Goal: Information Seeking & Learning: Learn about a topic

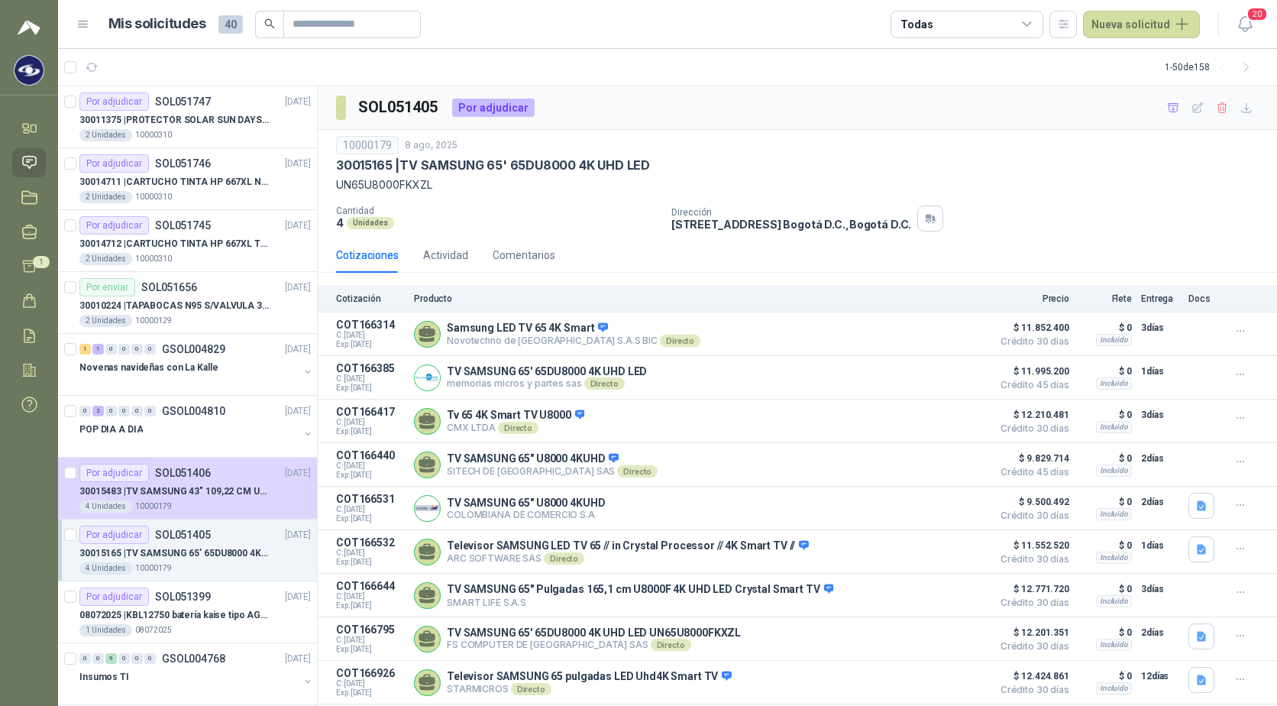
scroll to position [153, 0]
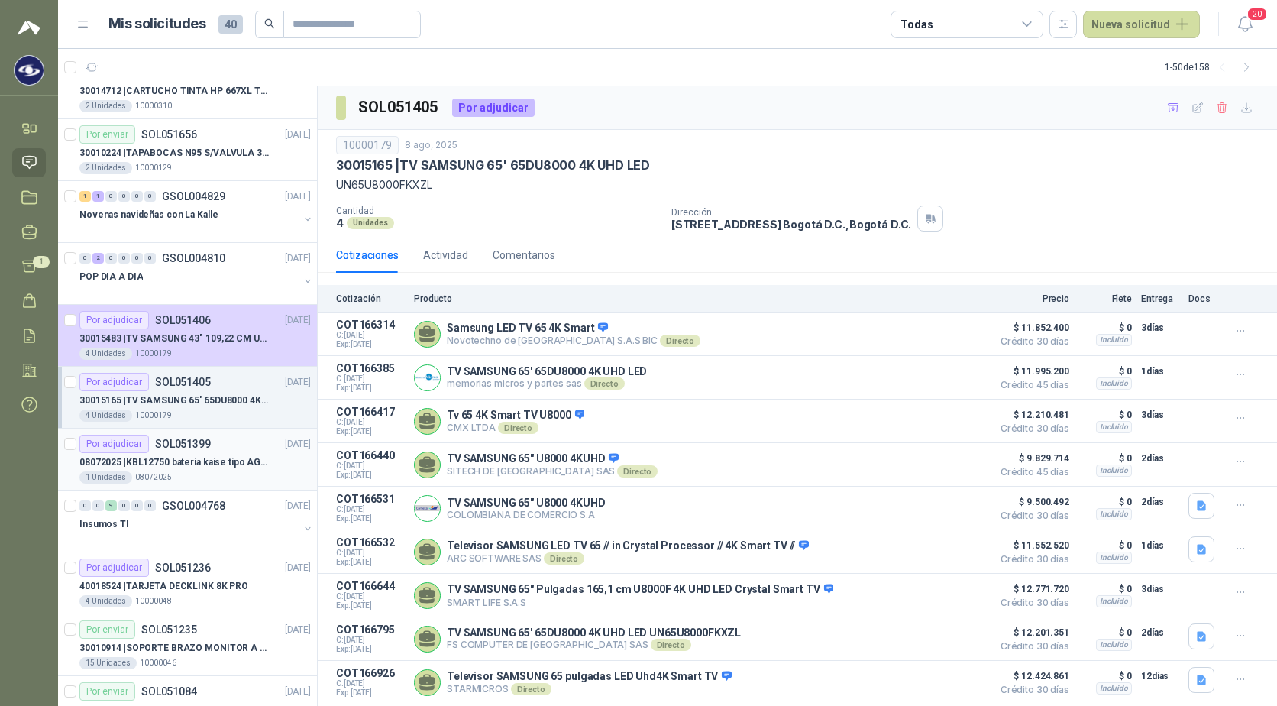
click at [231, 447] on div "Por adjudicar SOL051399 [DATE]" at bounding box center [194, 444] width 231 height 18
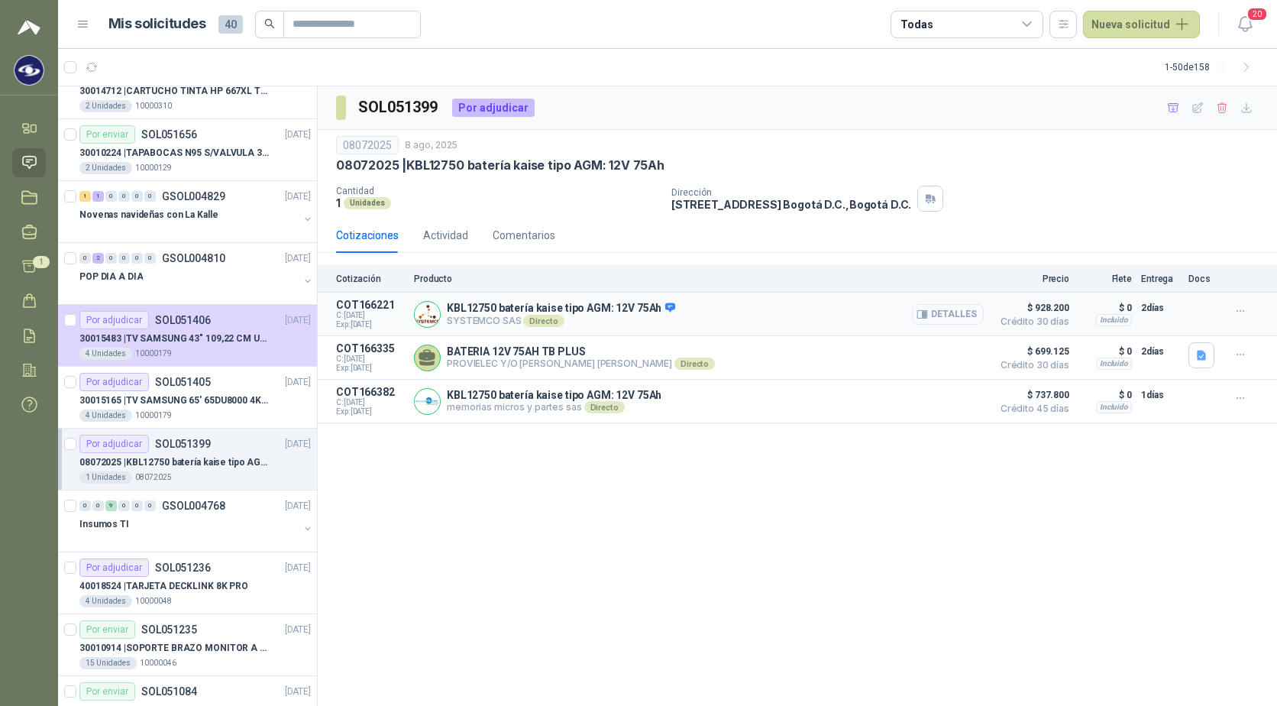
click at [949, 313] on button "Detalles" at bounding box center [948, 314] width 72 height 21
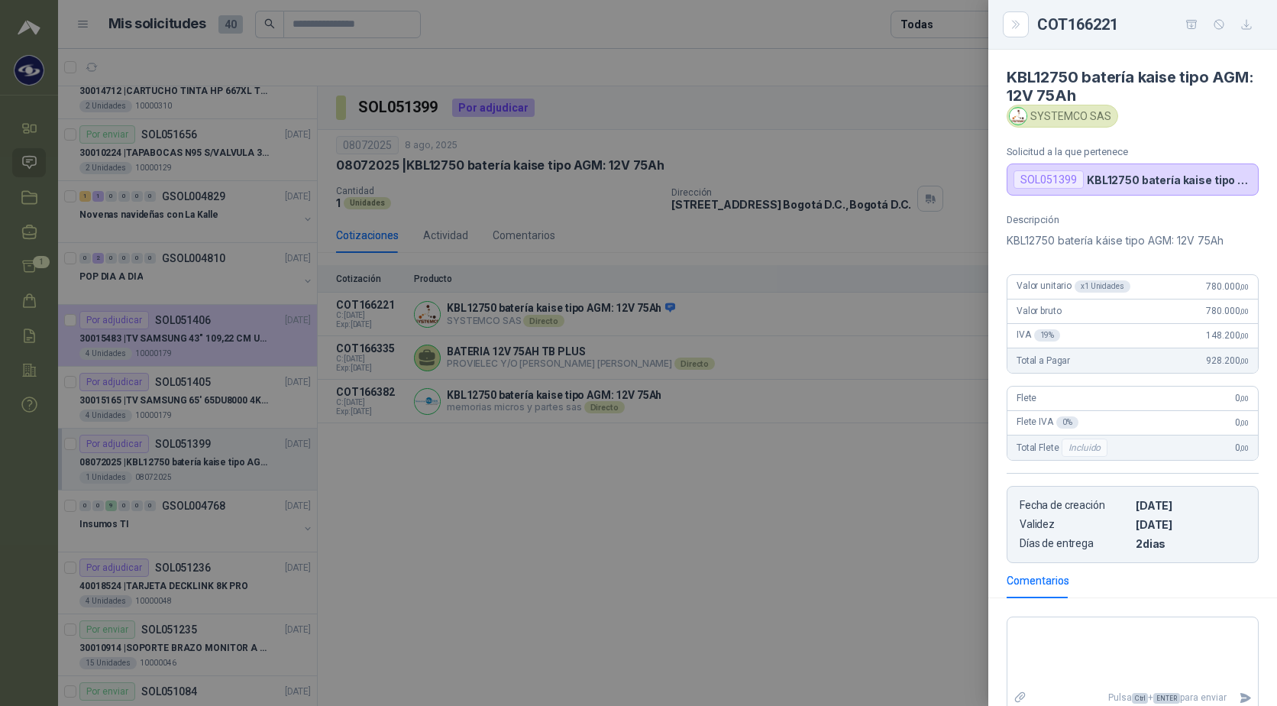
click at [725, 501] on div at bounding box center [638, 353] width 1277 height 706
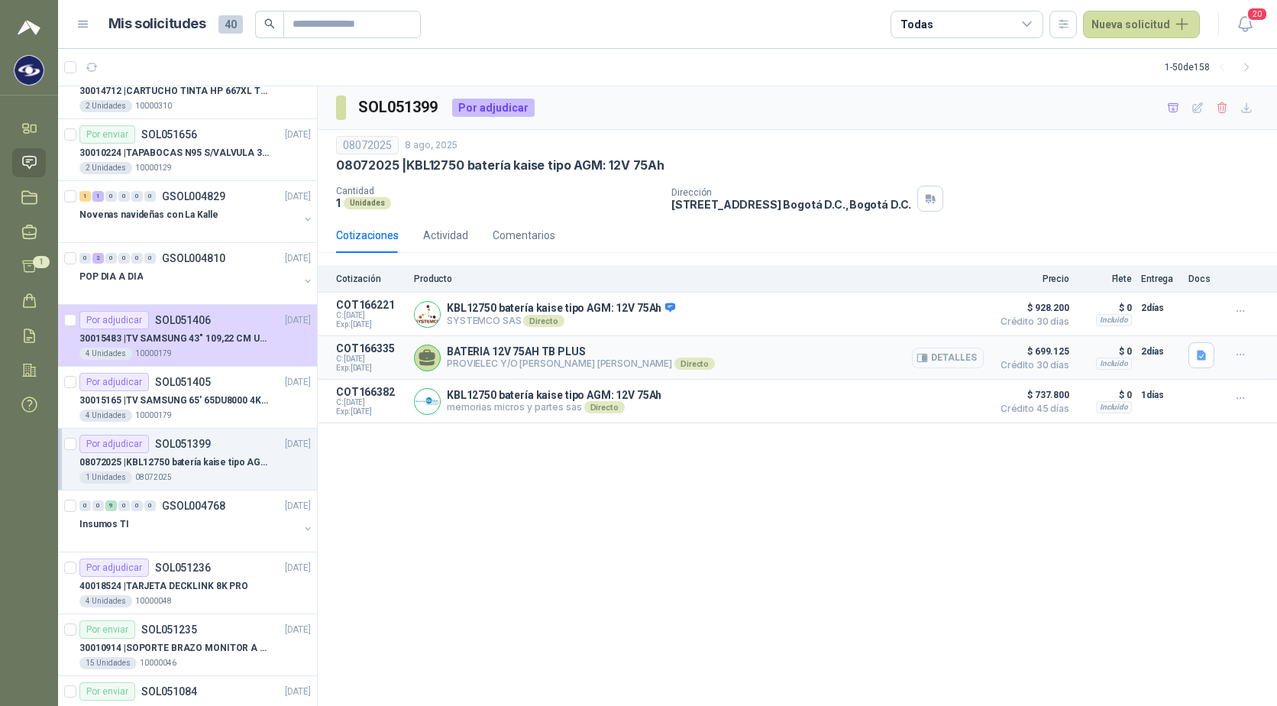
click at [953, 361] on button "Detalles" at bounding box center [948, 358] width 72 height 21
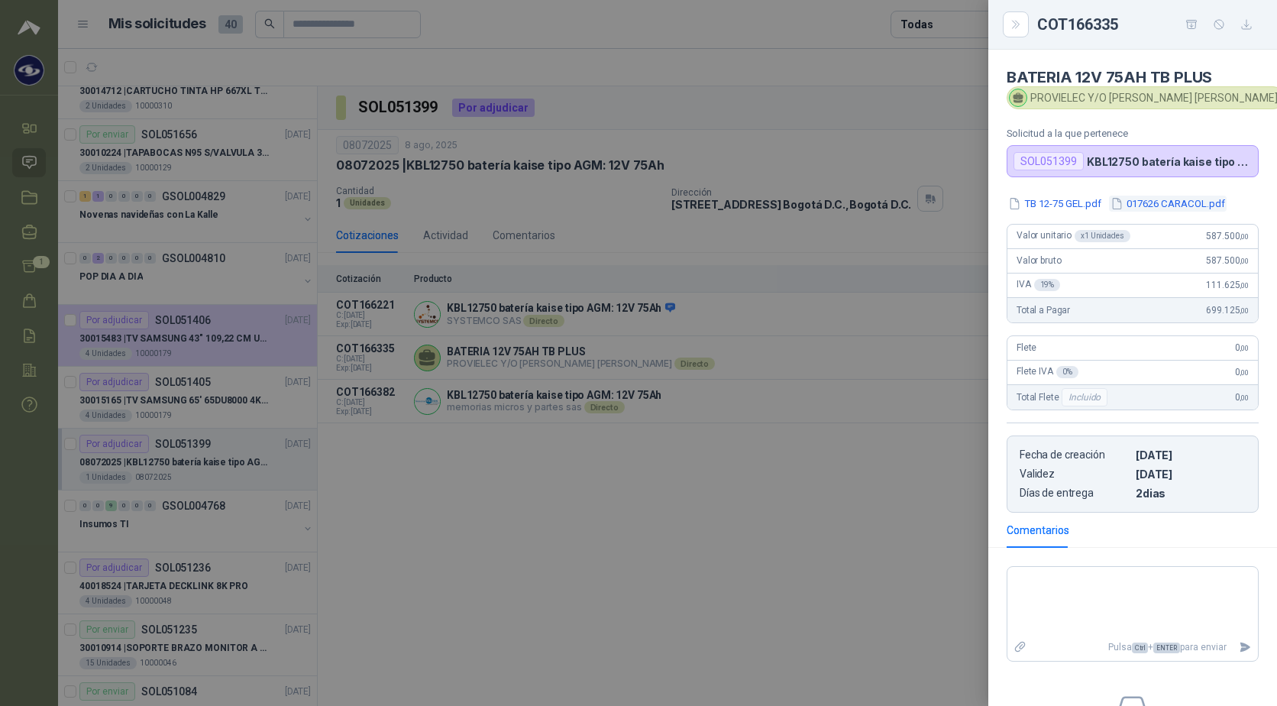
click at [1188, 203] on button "017626 CARACOL.pdf" at bounding box center [1168, 204] width 118 height 16
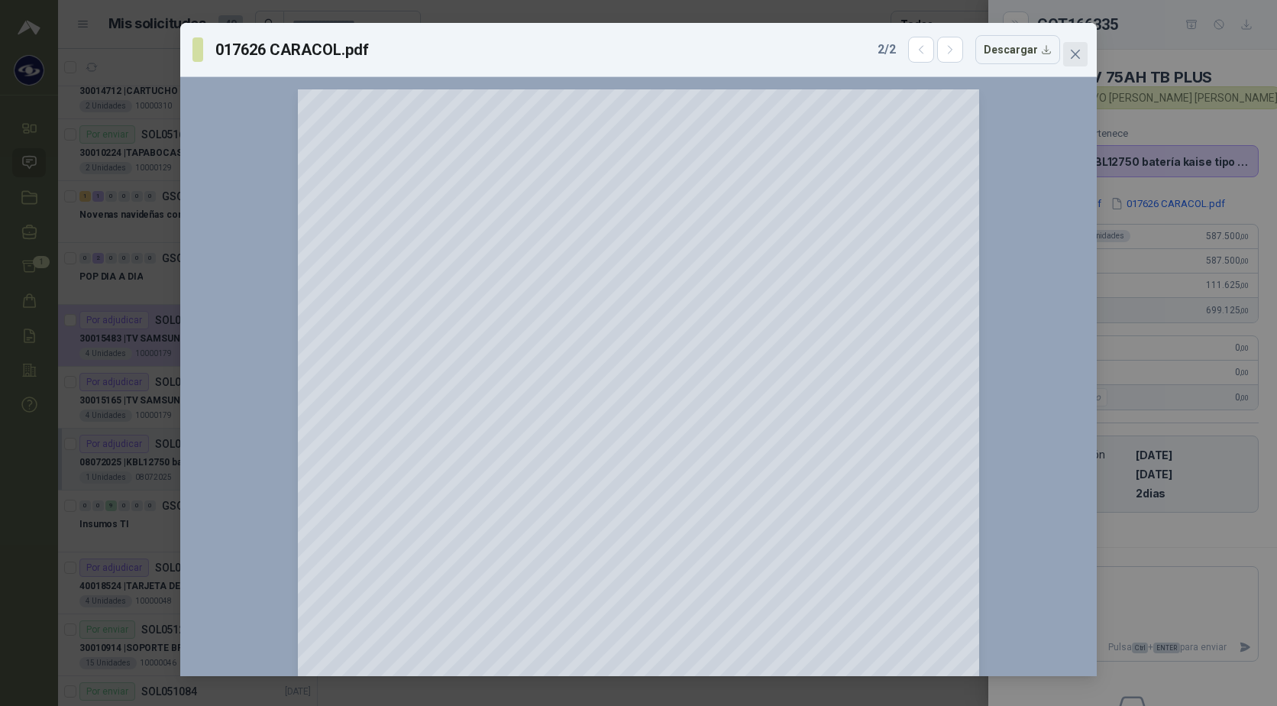
click at [1078, 52] on icon "close" at bounding box center [1075, 54] width 9 height 9
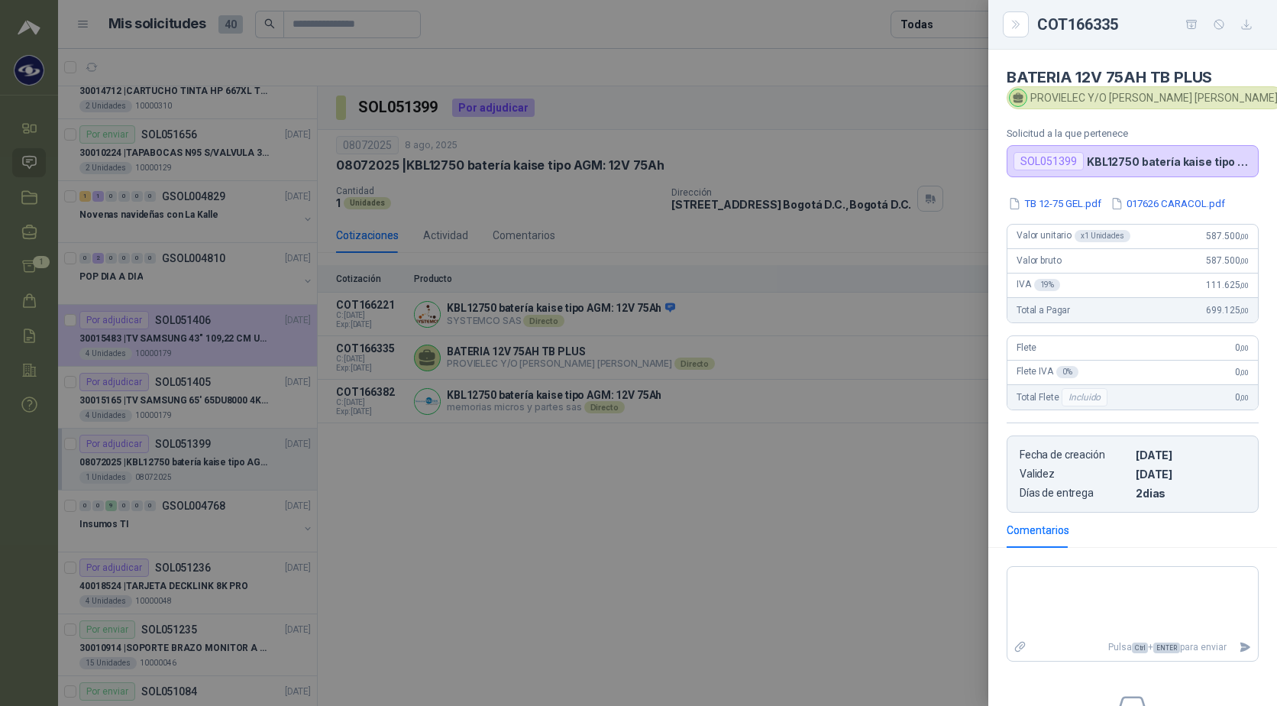
click at [614, 532] on div at bounding box center [638, 353] width 1277 height 706
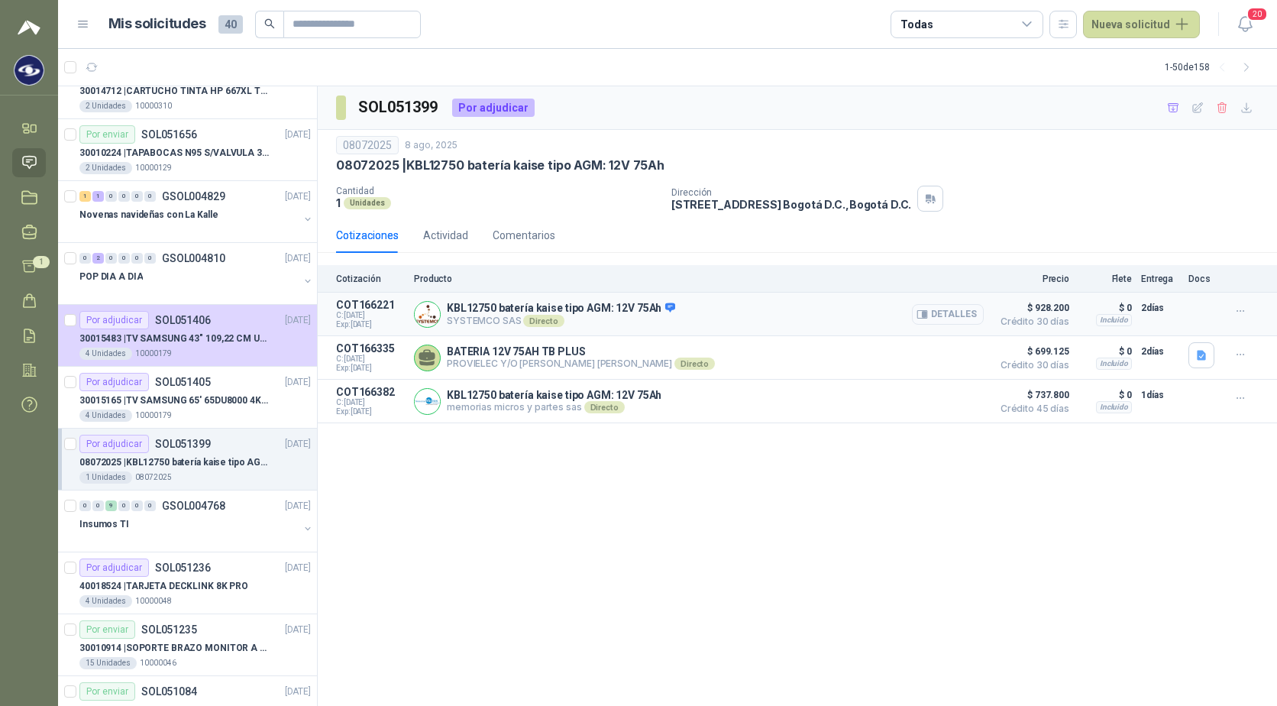
click at [940, 318] on button "Detalles" at bounding box center [948, 314] width 72 height 21
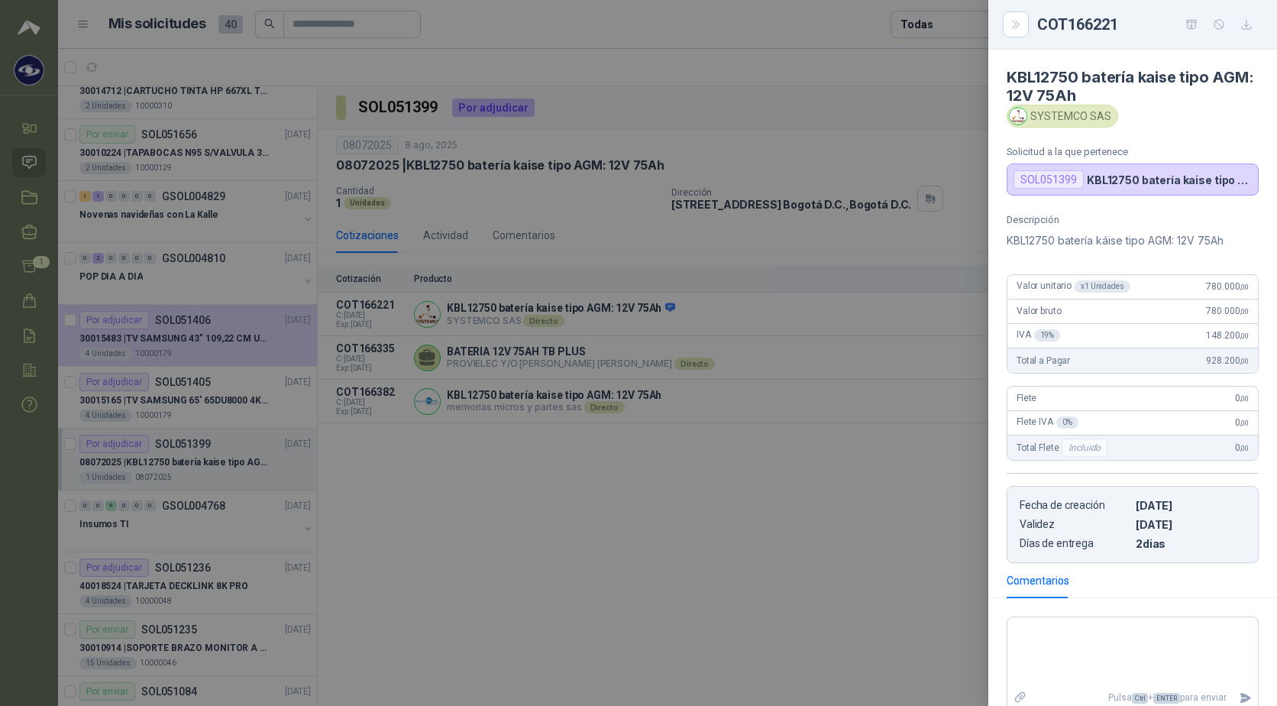
click at [820, 509] on div at bounding box center [638, 353] width 1277 height 706
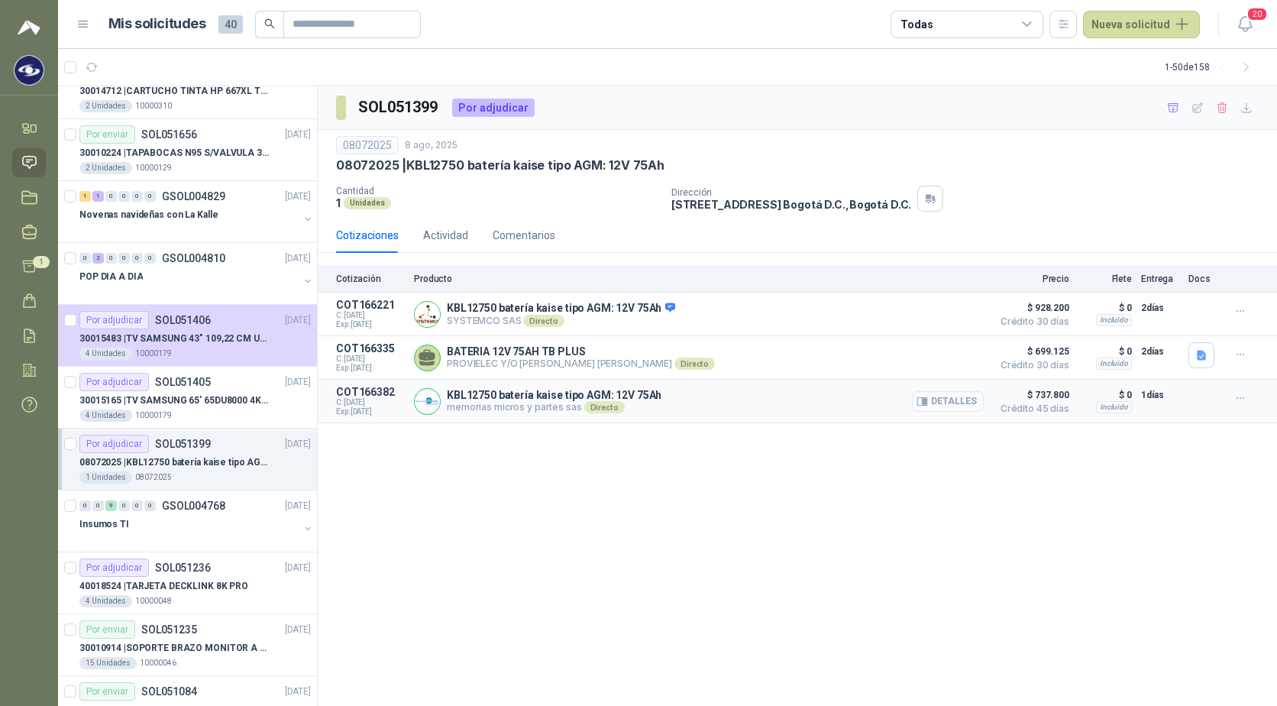
click at [965, 400] on button "Detalles" at bounding box center [948, 401] width 72 height 21
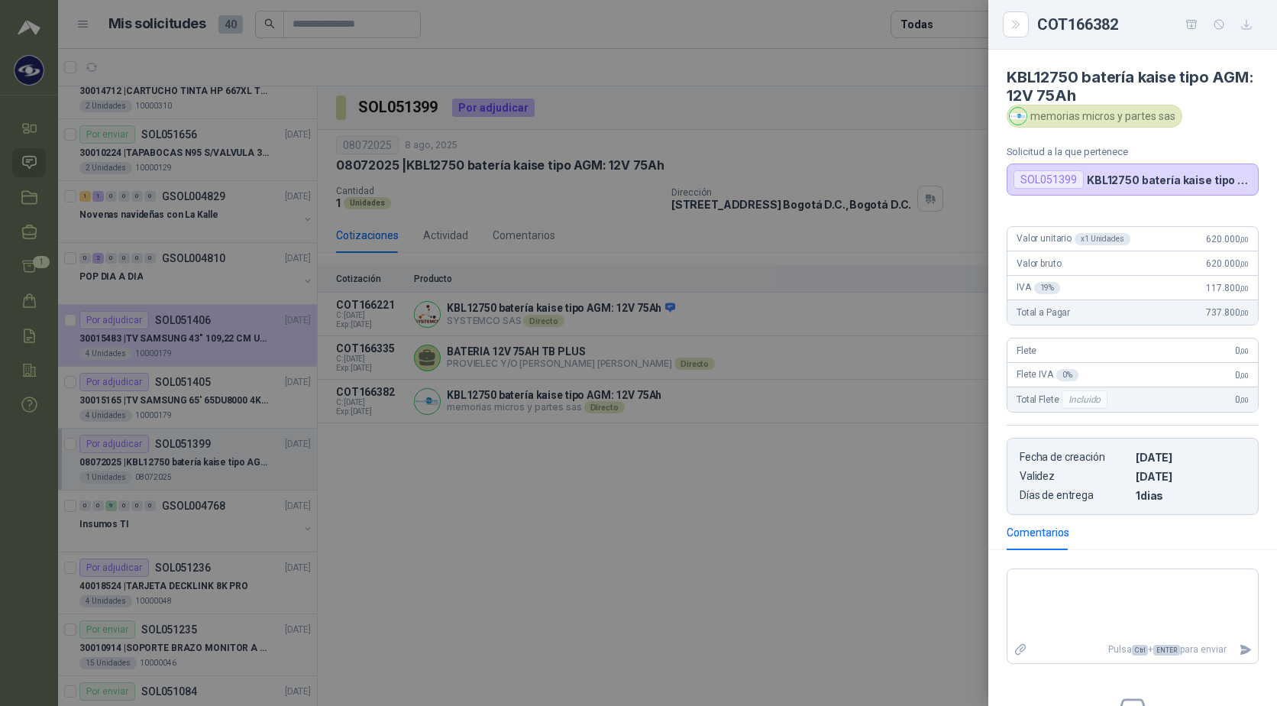
click at [865, 532] on div at bounding box center [638, 353] width 1277 height 706
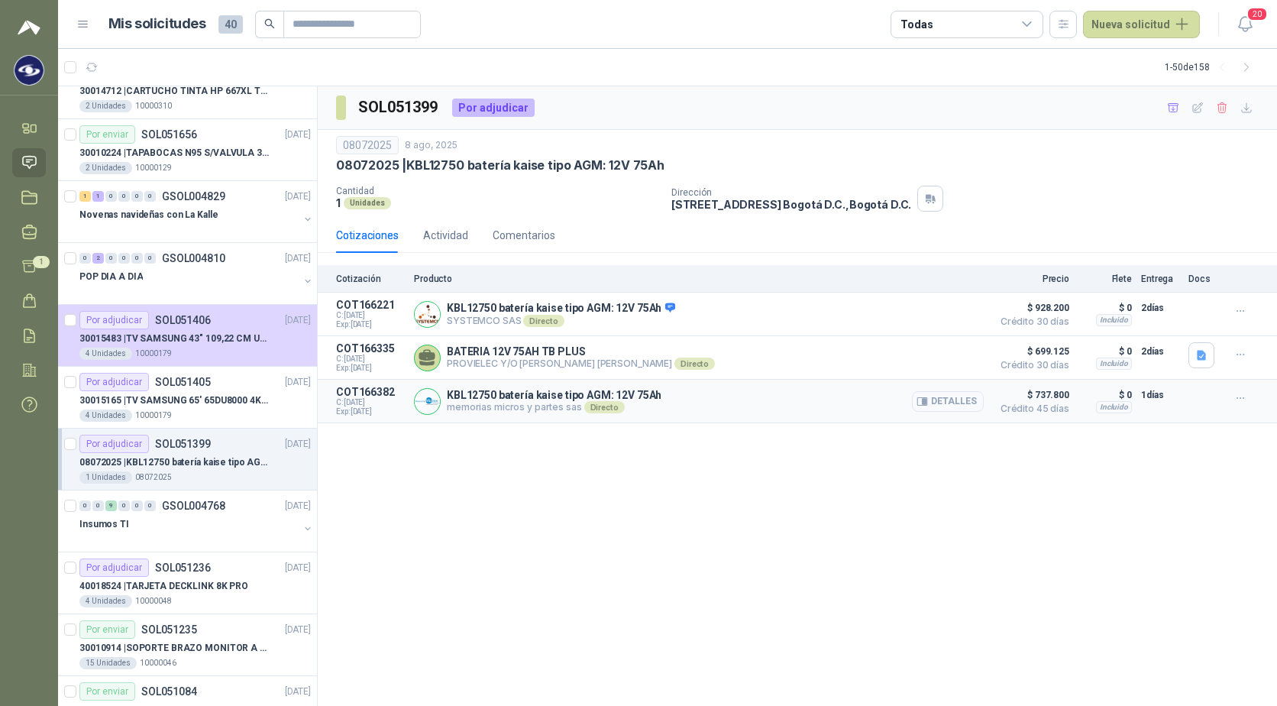
click at [943, 406] on button "Detalles" at bounding box center [948, 401] width 72 height 21
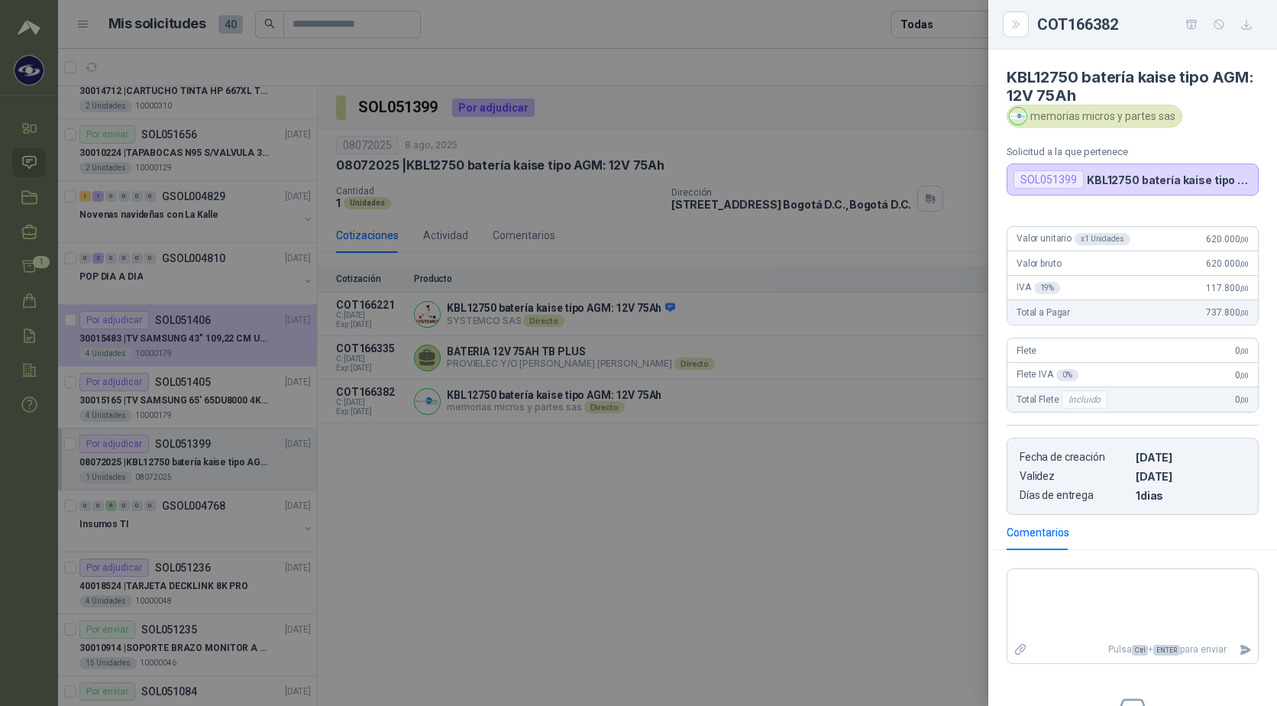
click at [1053, 176] on div "SOL051399" at bounding box center [1049, 179] width 70 height 18
click at [804, 499] on div at bounding box center [638, 353] width 1277 height 706
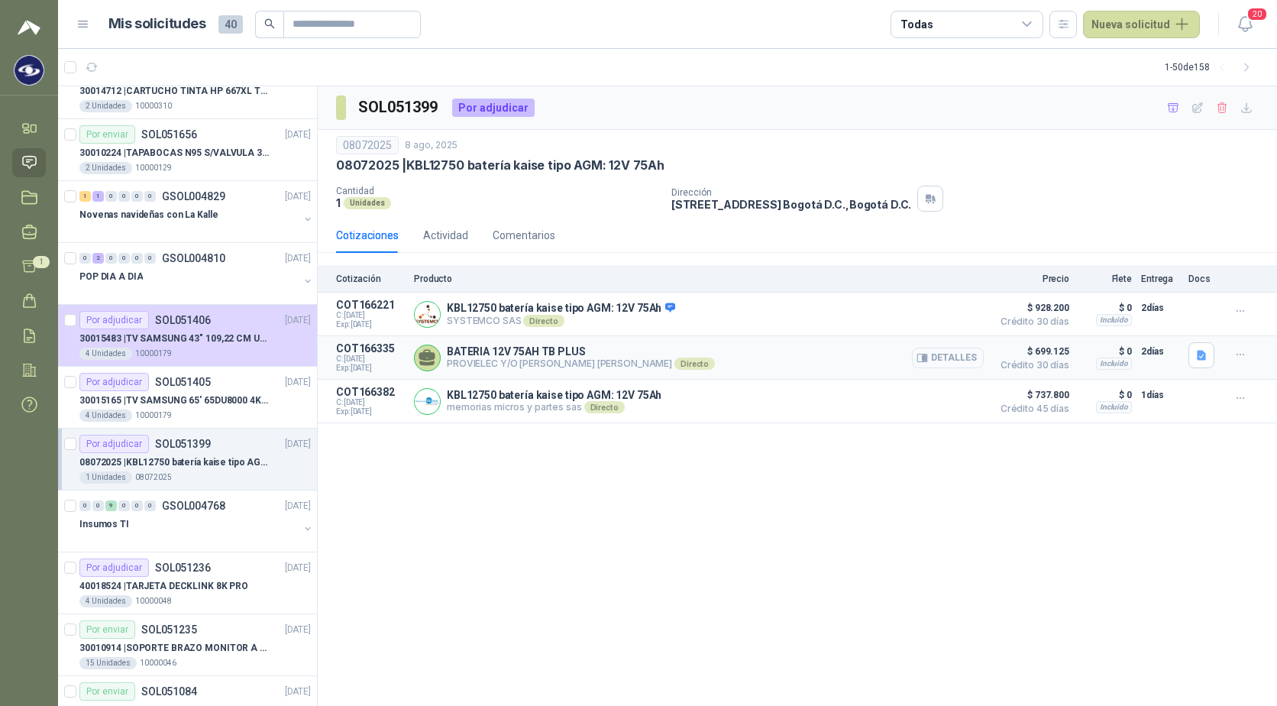
click at [959, 361] on button "Detalles" at bounding box center [948, 358] width 72 height 21
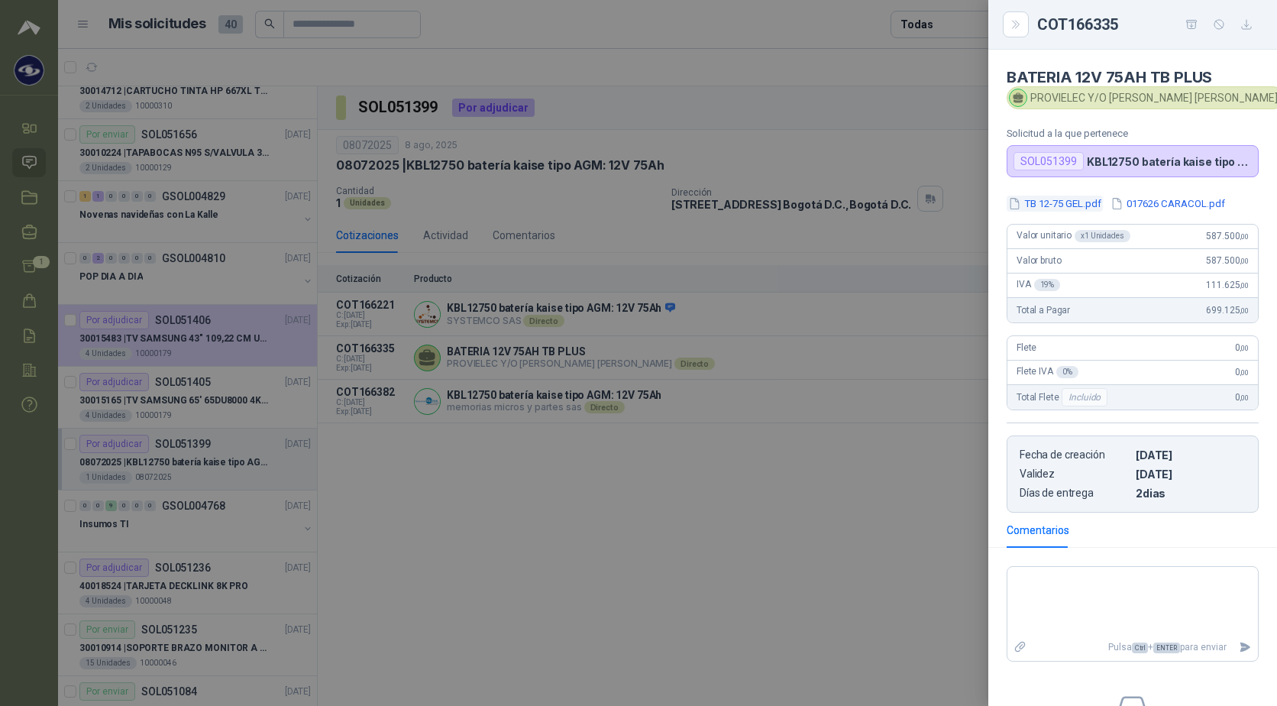
click at [1059, 207] on button "TB 12-75 GEL.pdf" at bounding box center [1055, 204] width 96 height 16
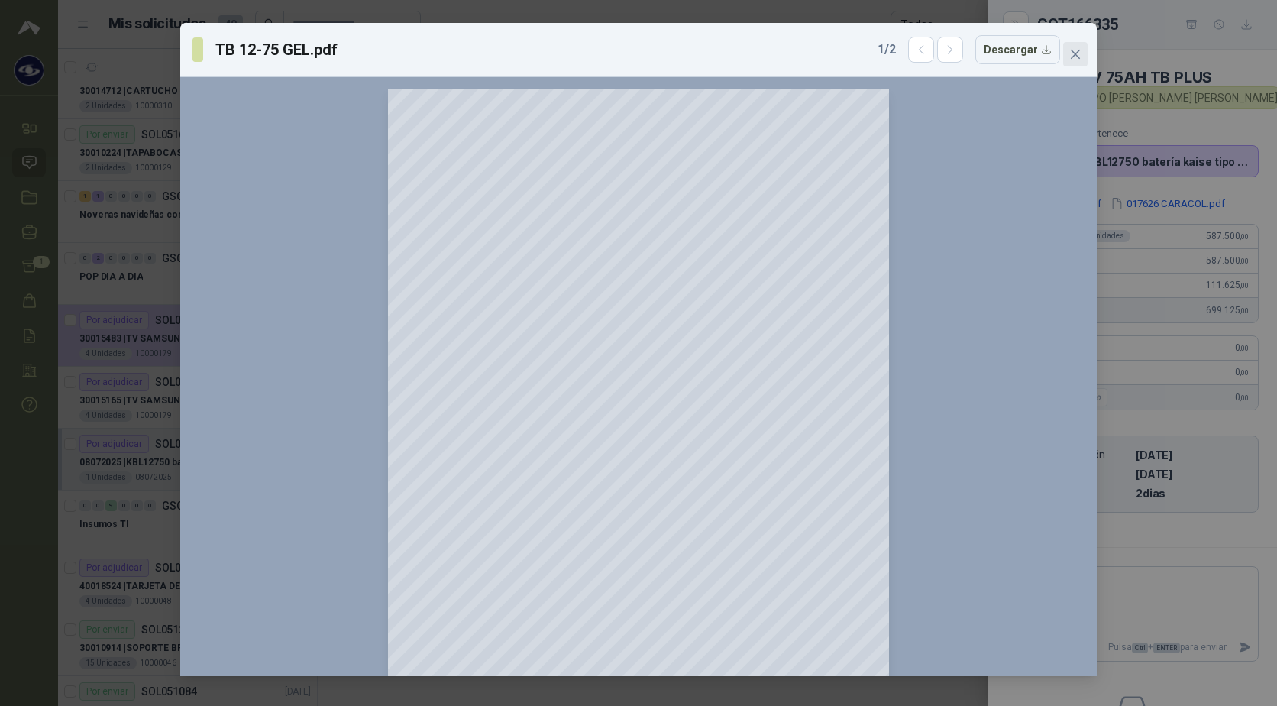
click at [1081, 50] on icon "close" at bounding box center [1076, 54] width 12 height 12
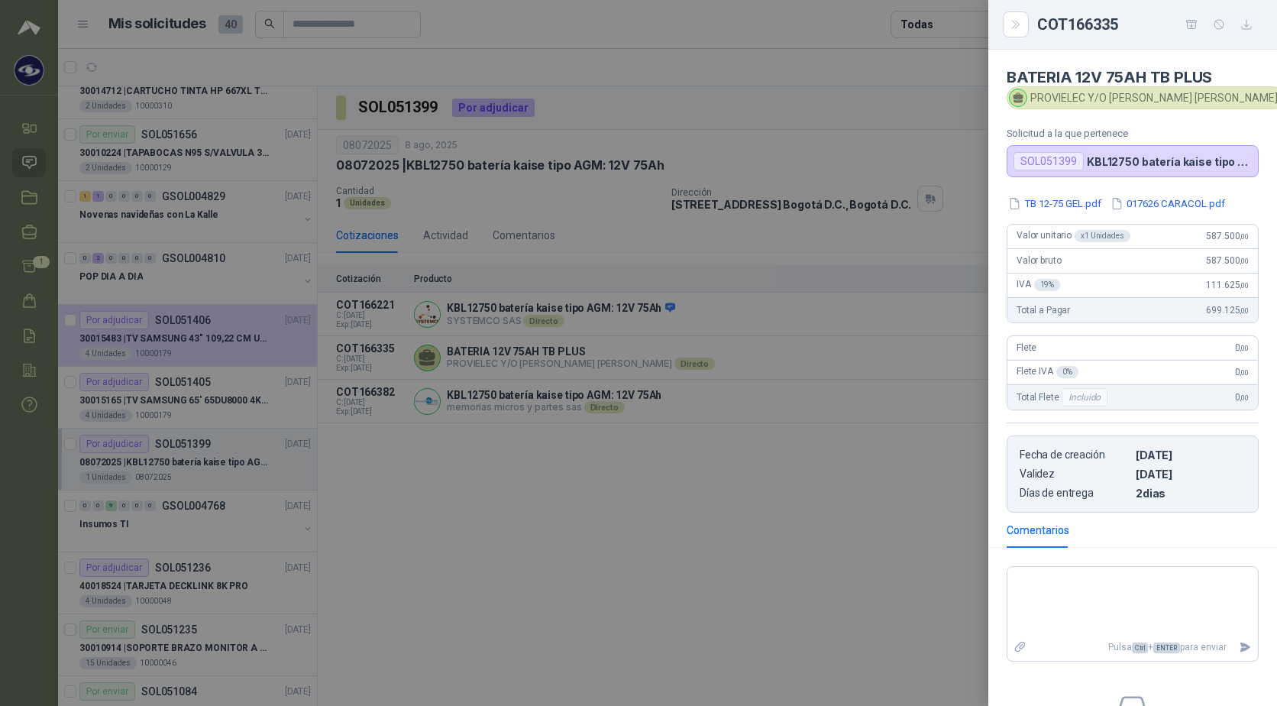
click at [506, 590] on div at bounding box center [638, 353] width 1277 height 706
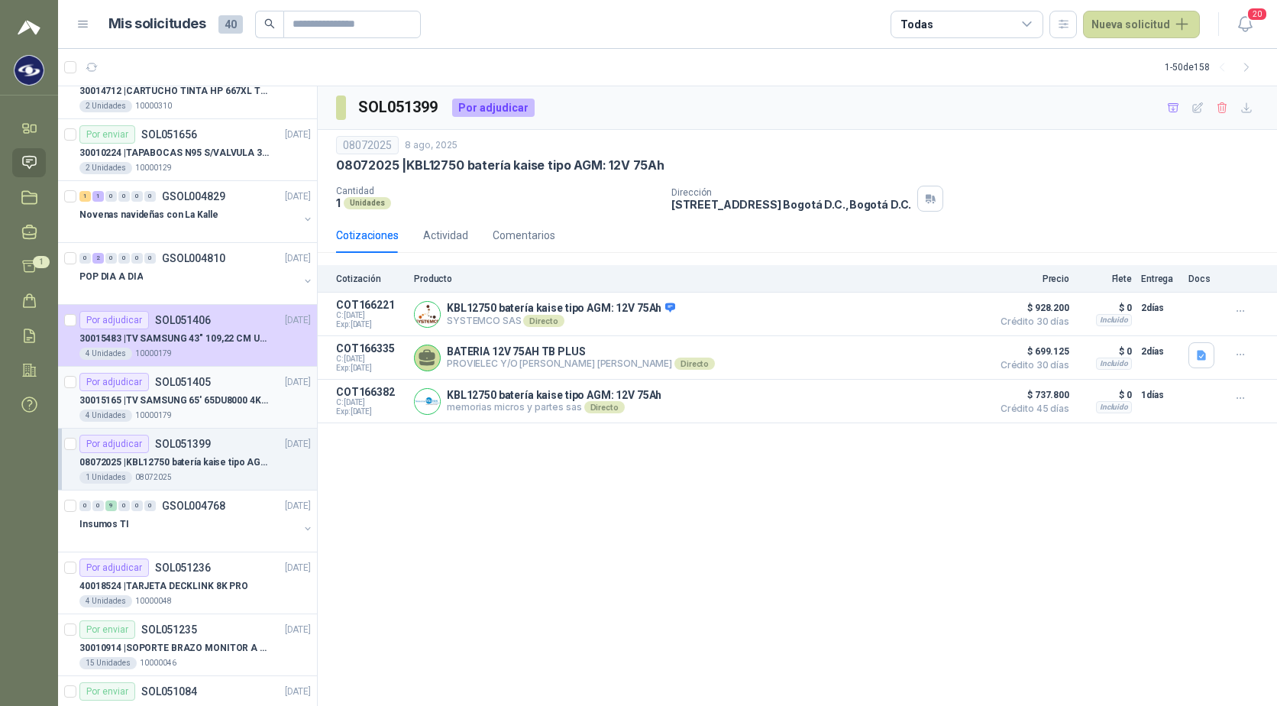
click at [192, 398] on p "30015165 | TV SAMSUNG 65' 65DU8000 4K UHD LED" at bounding box center [174, 400] width 190 height 15
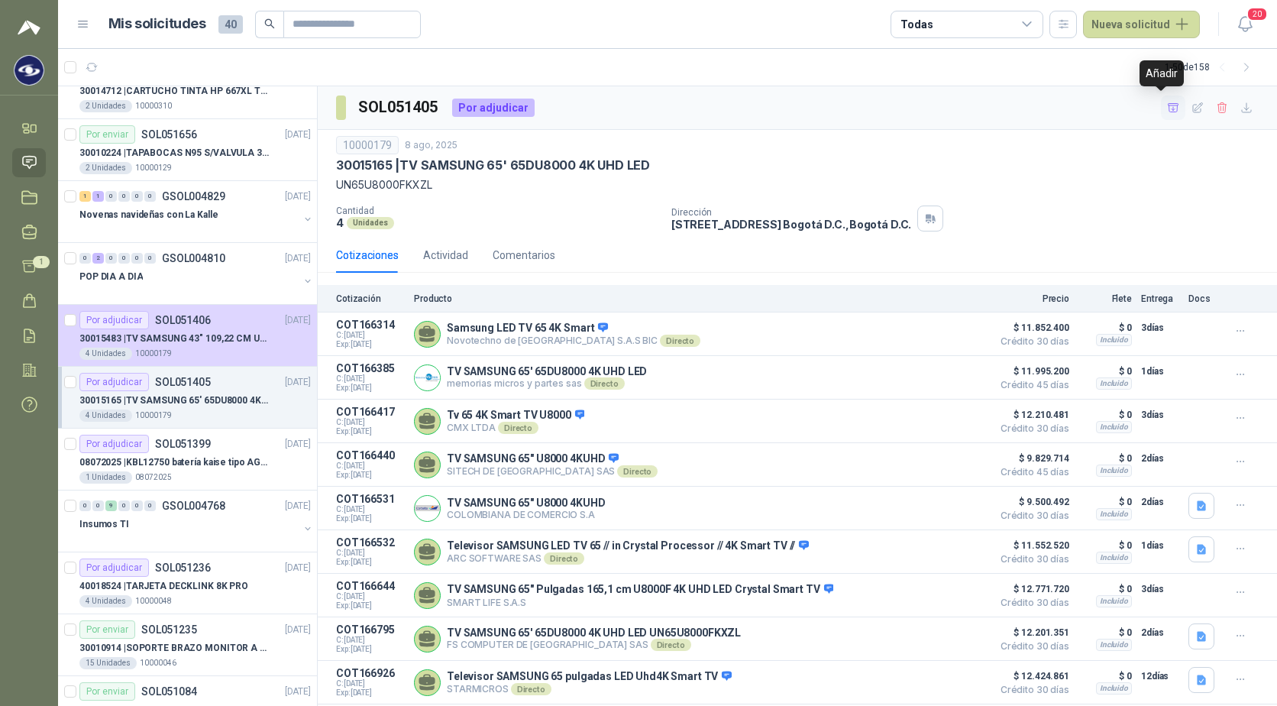
click at [1161, 100] on button "button" at bounding box center [1173, 107] width 24 height 24
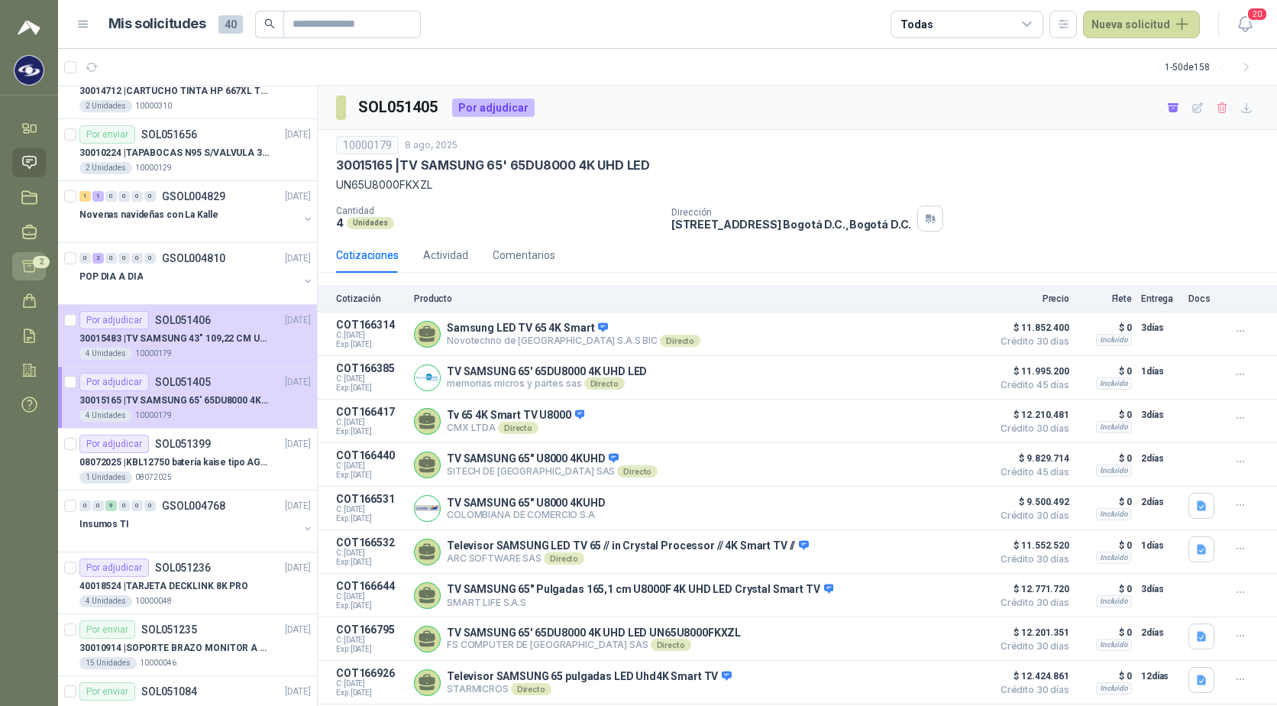
click at [33, 263] on span "2" at bounding box center [41, 262] width 17 height 12
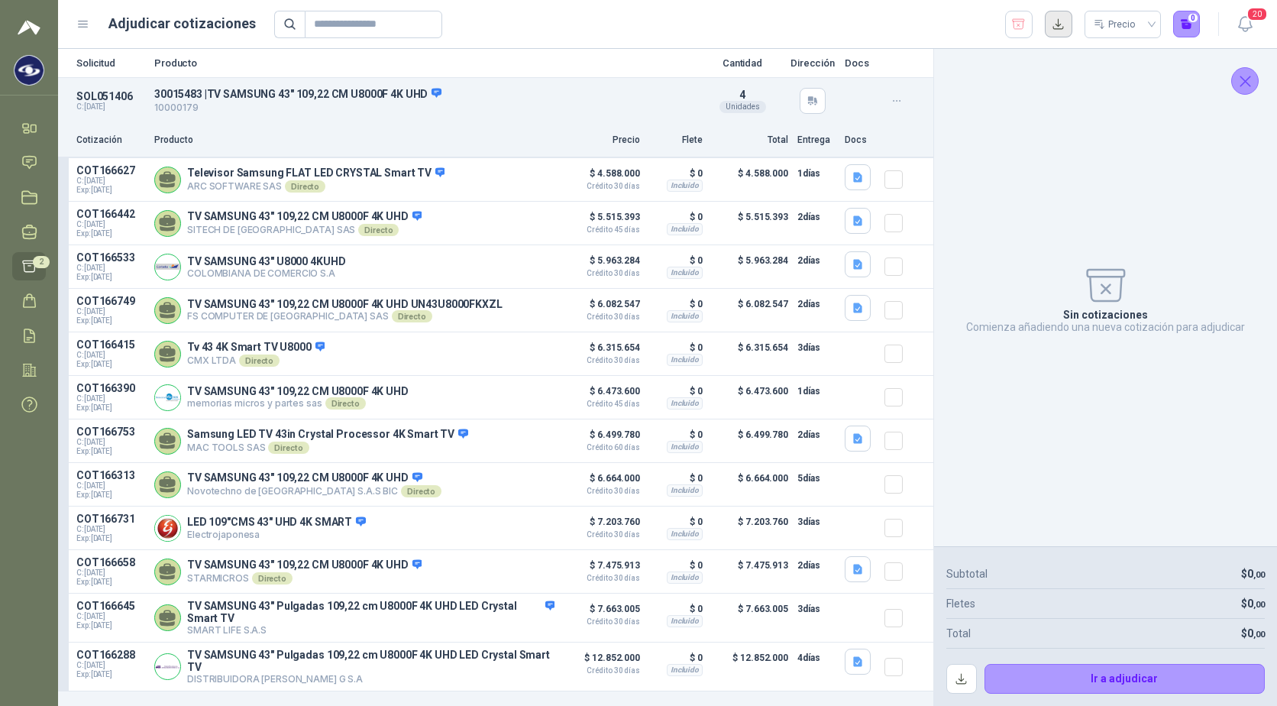
click at [1057, 28] on button "button" at bounding box center [1059, 25] width 28 height 28
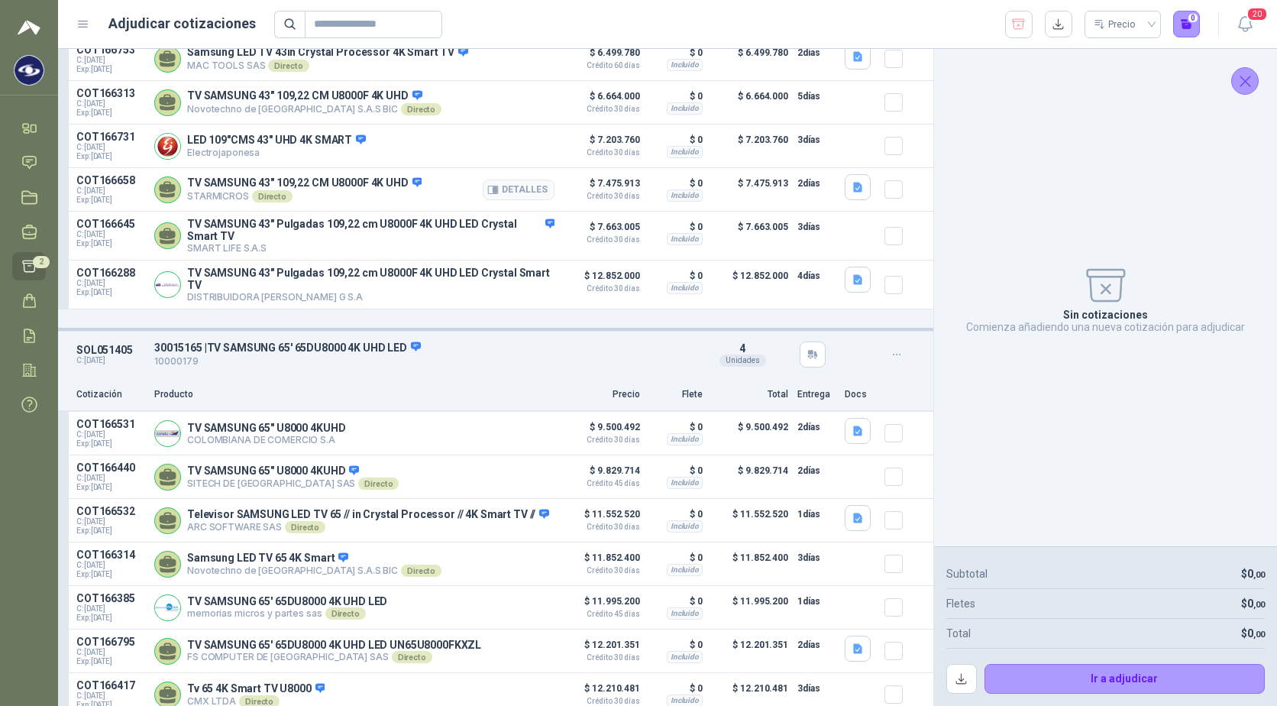
scroll to position [525, 0]
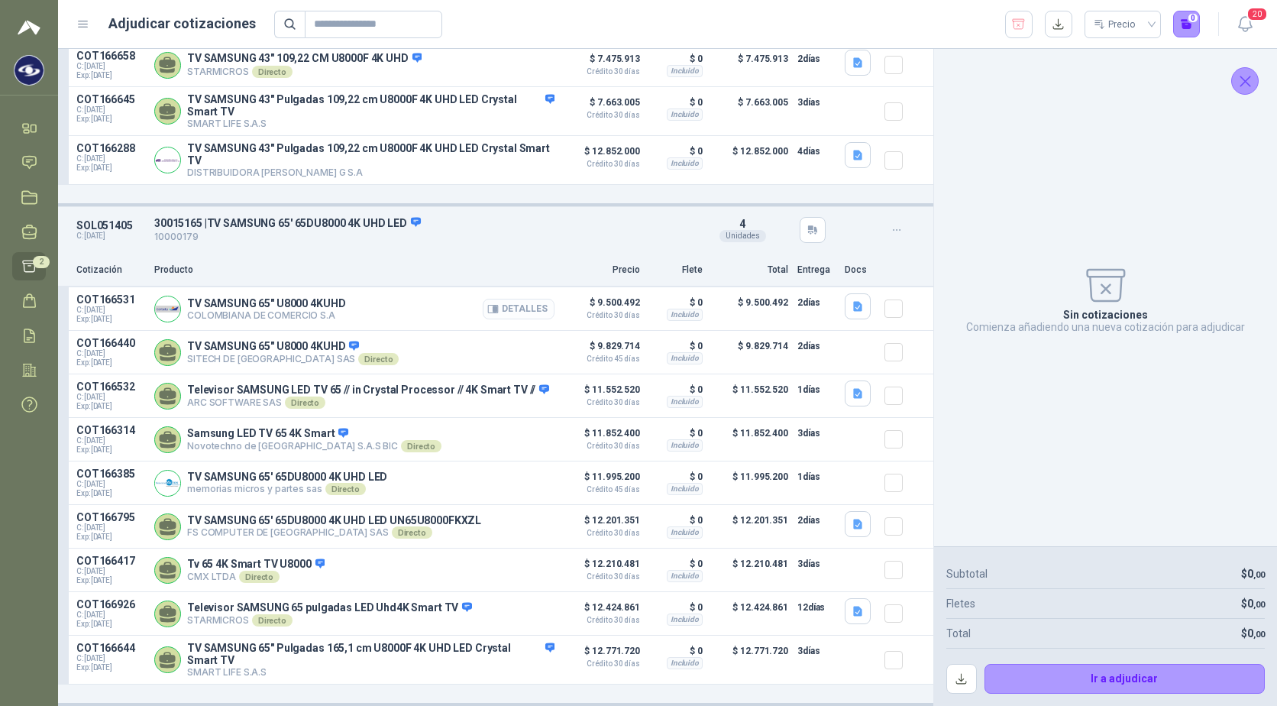
click at [510, 301] on button "Detalles" at bounding box center [519, 309] width 72 height 21
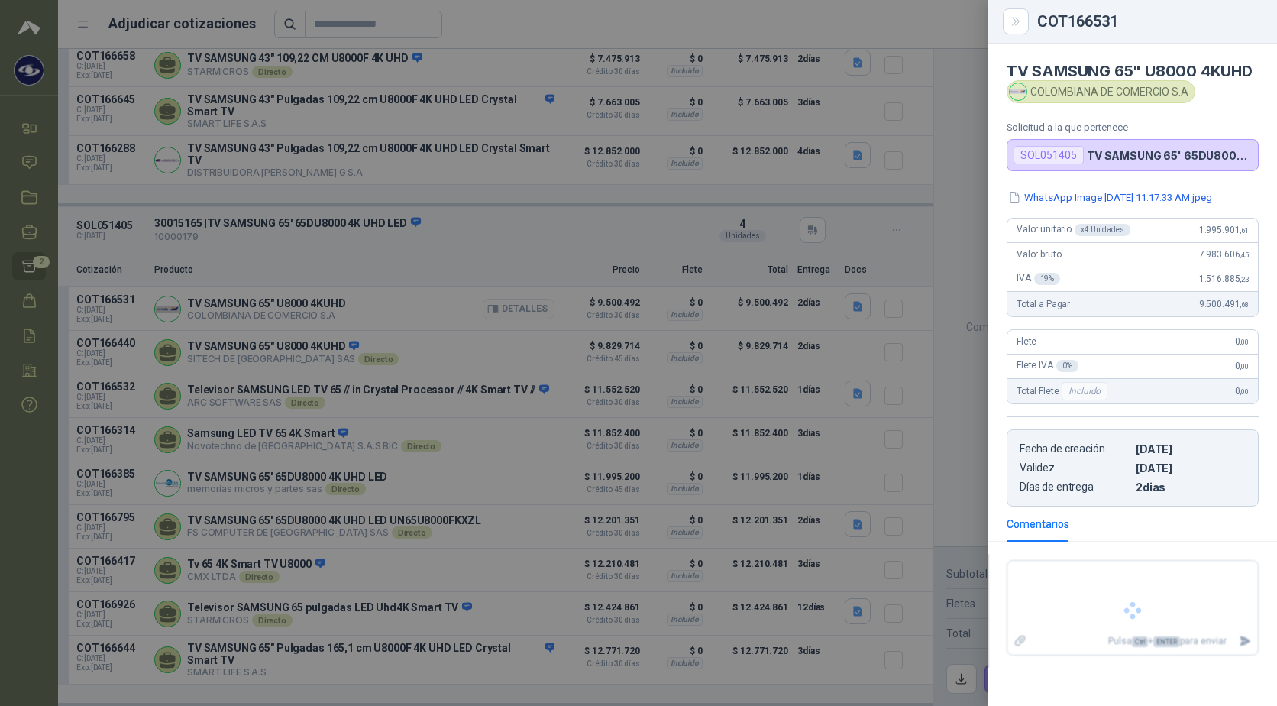
click at [510, 301] on div at bounding box center [638, 353] width 1277 height 706
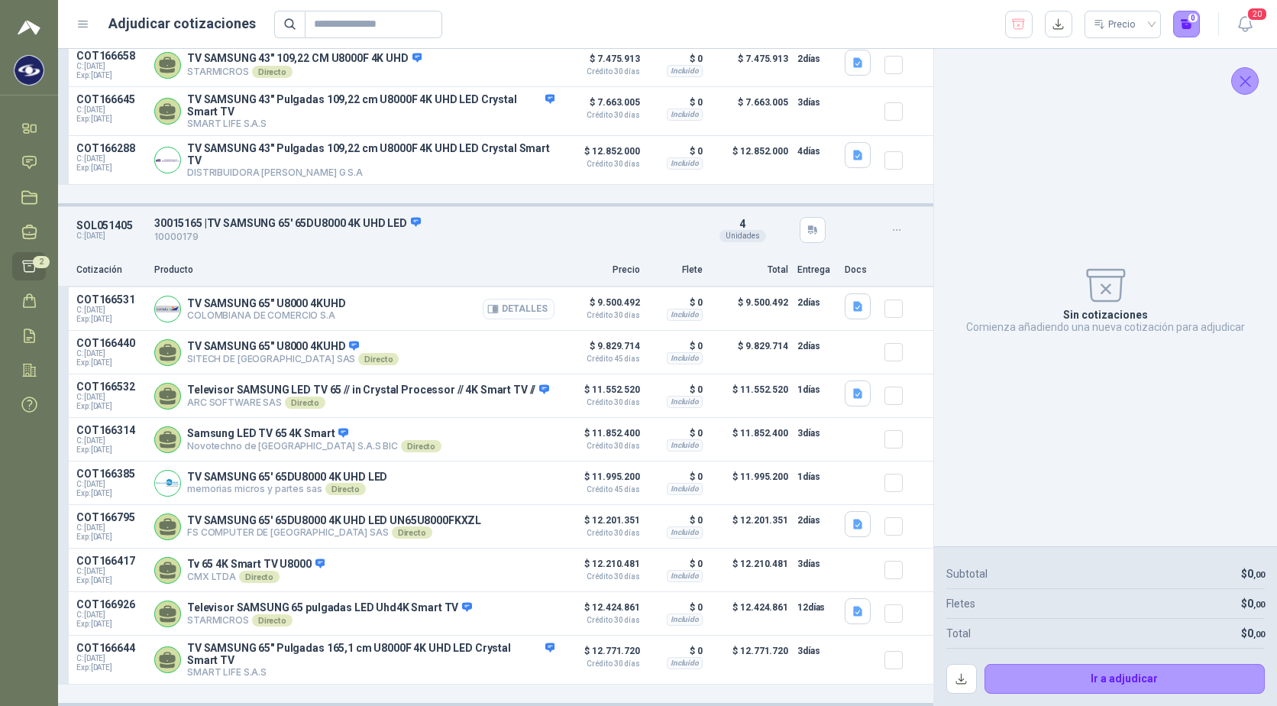
click at [510, 301] on button "Detalles" at bounding box center [519, 309] width 72 height 21
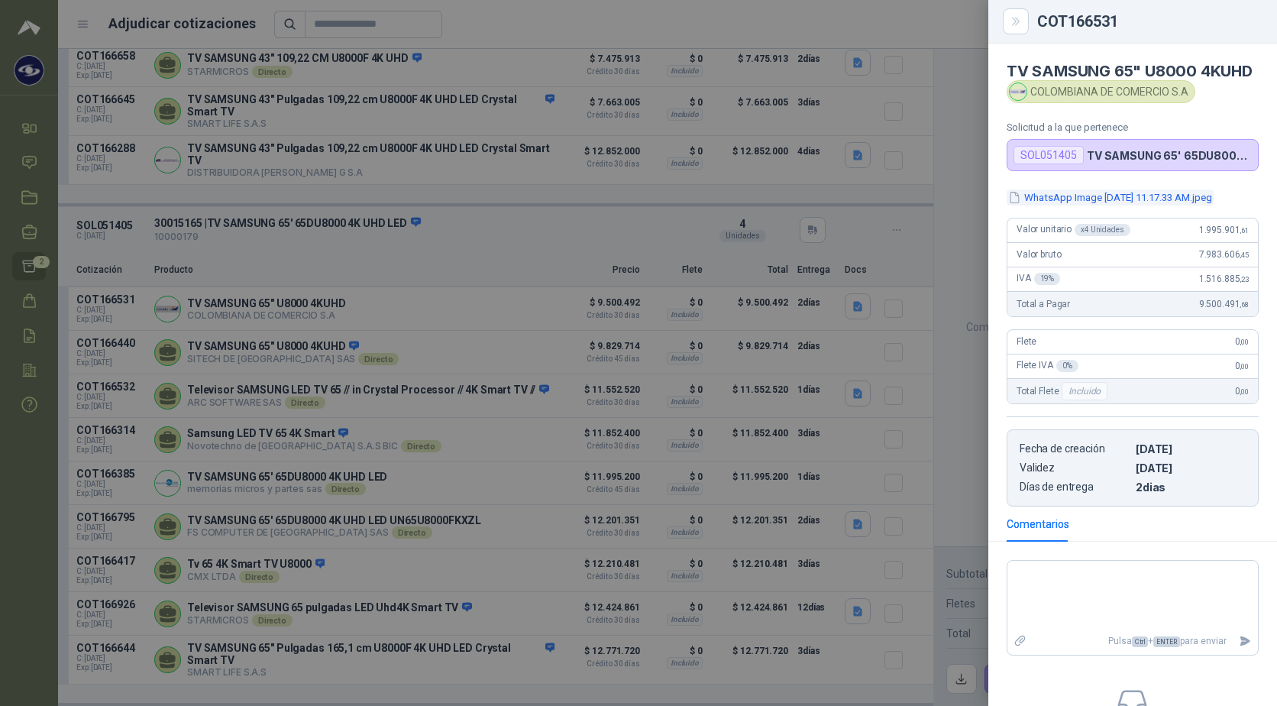
click at [1144, 206] on button "WhatsApp Image [DATE] 11.17.33 AM.jpeg" at bounding box center [1110, 197] width 207 height 16
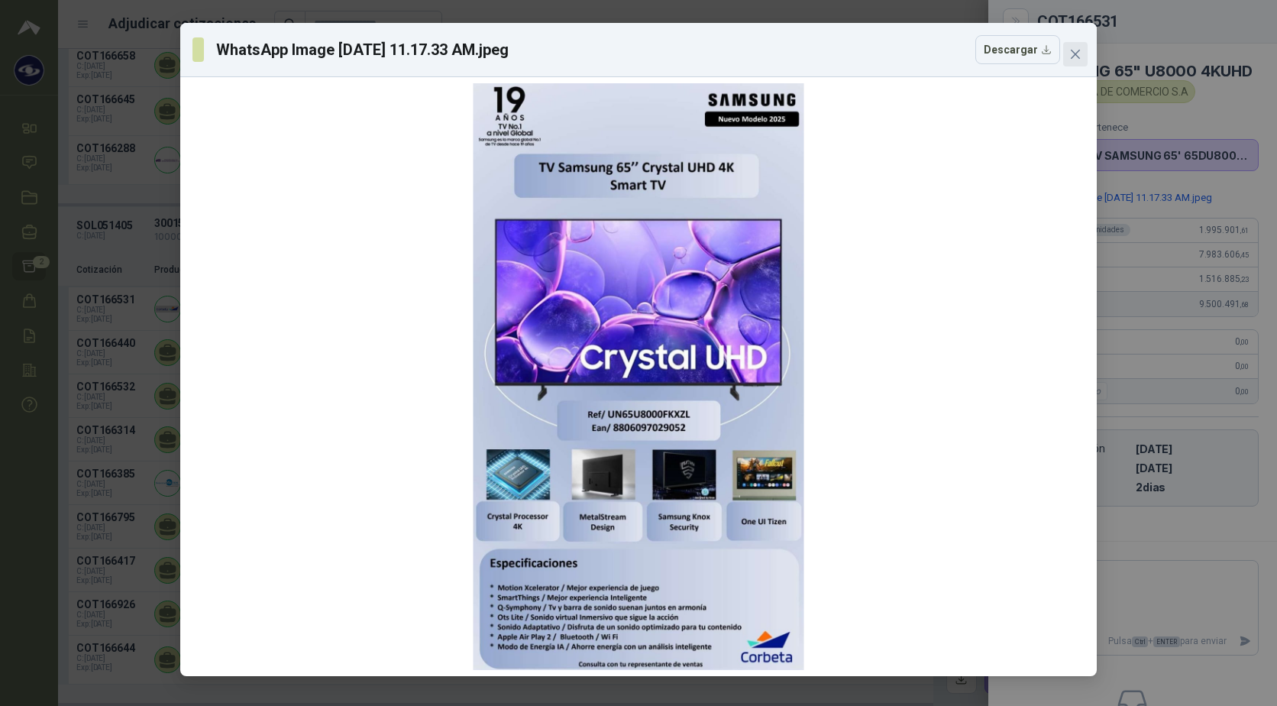
click at [1070, 50] on icon "close" at bounding box center [1076, 54] width 12 height 12
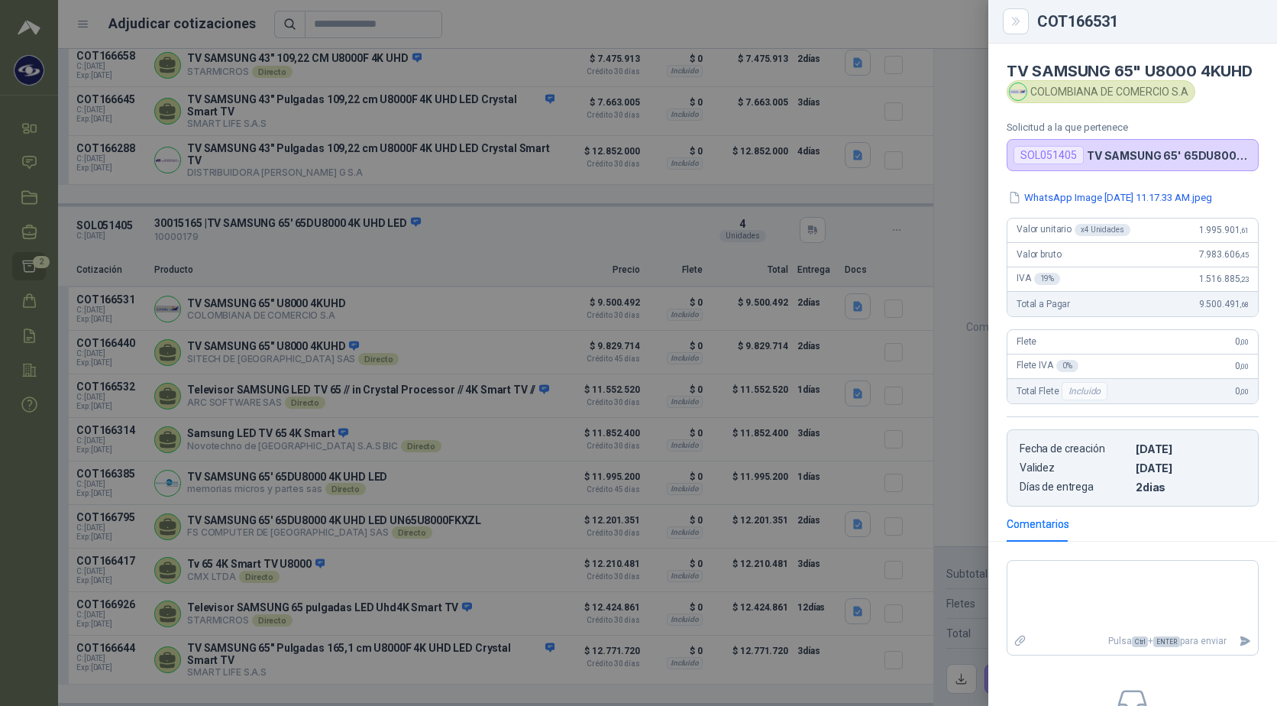
click at [36, 480] on div at bounding box center [638, 353] width 1277 height 706
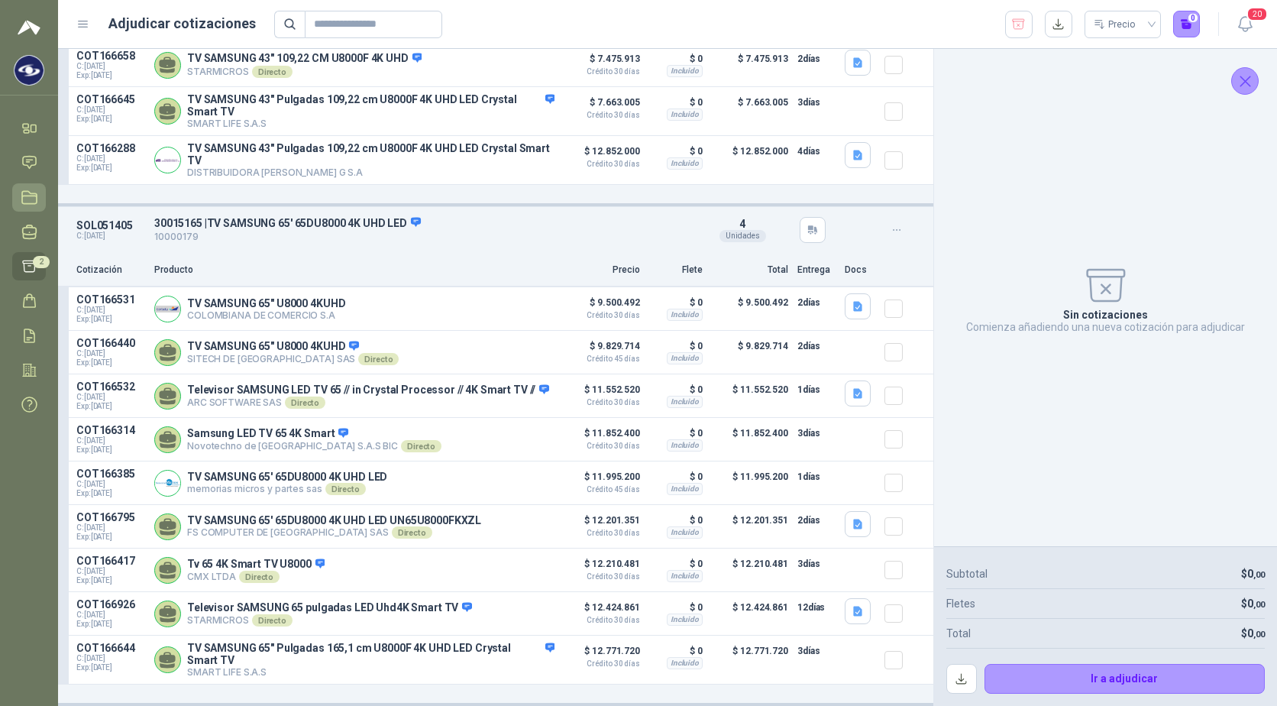
click at [38, 190] on link "Licitaciones" at bounding box center [29, 197] width 34 height 28
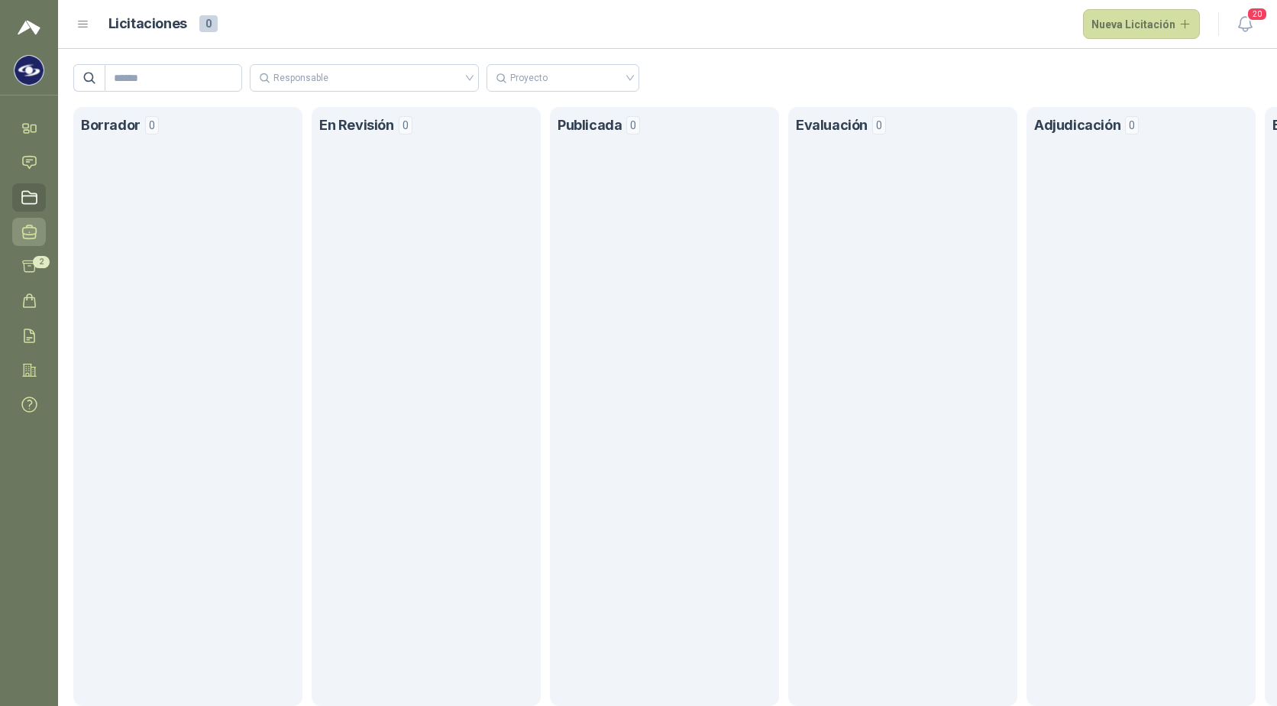
click at [28, 231] on icon at bounding box center [29, 232] width 16 height 16
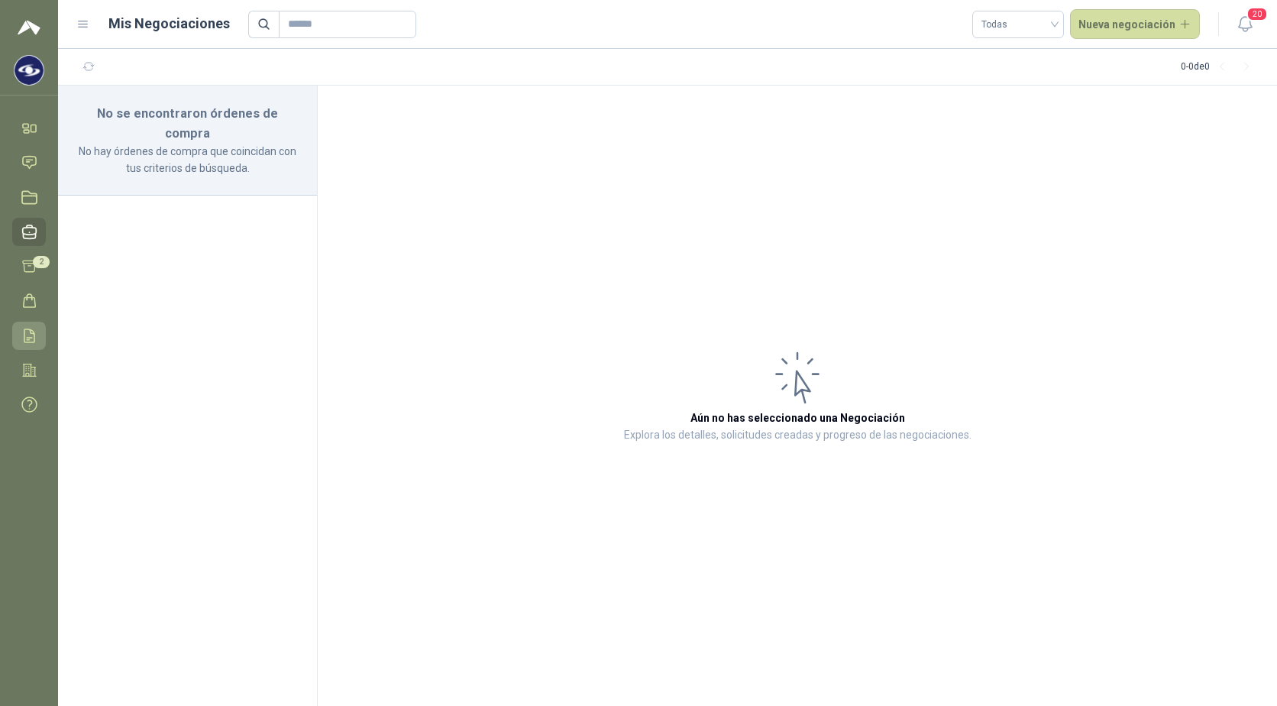
click at [27, 334] on icon at bounding box center [29, 336] width 16 height 16
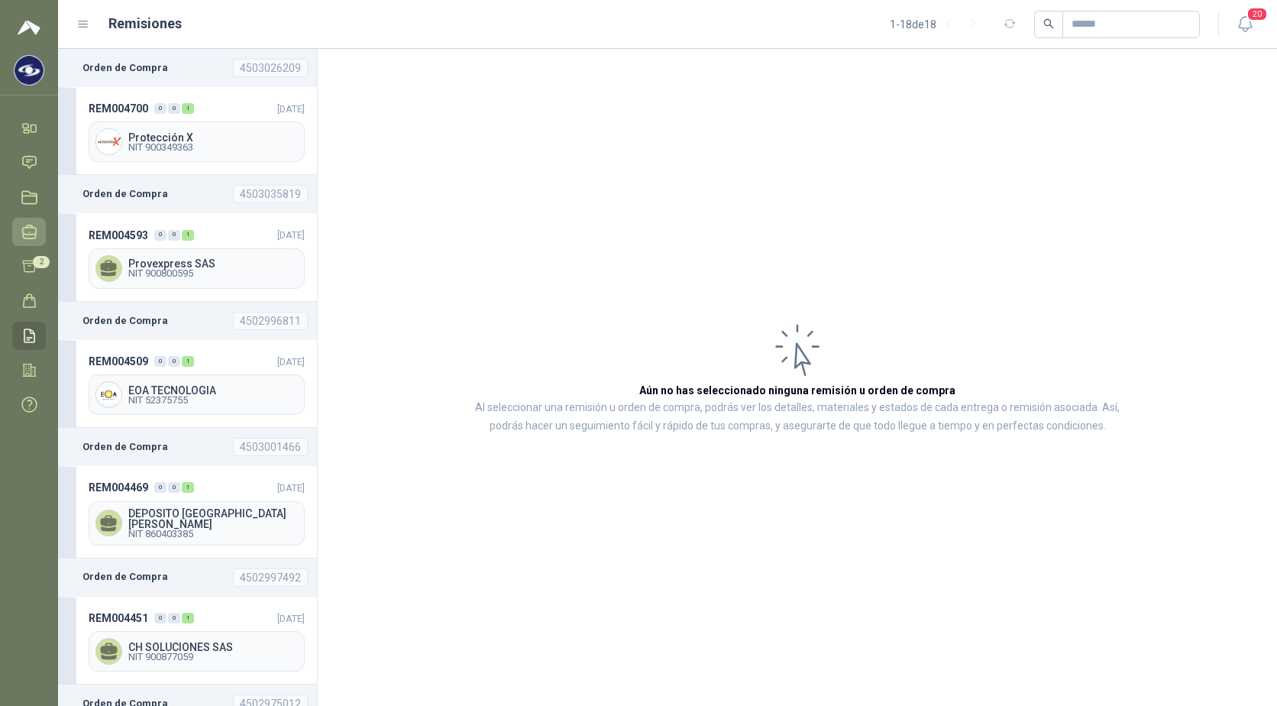
click at [35, 230] on icon at bounding box center [29, 232] width 16 height 16
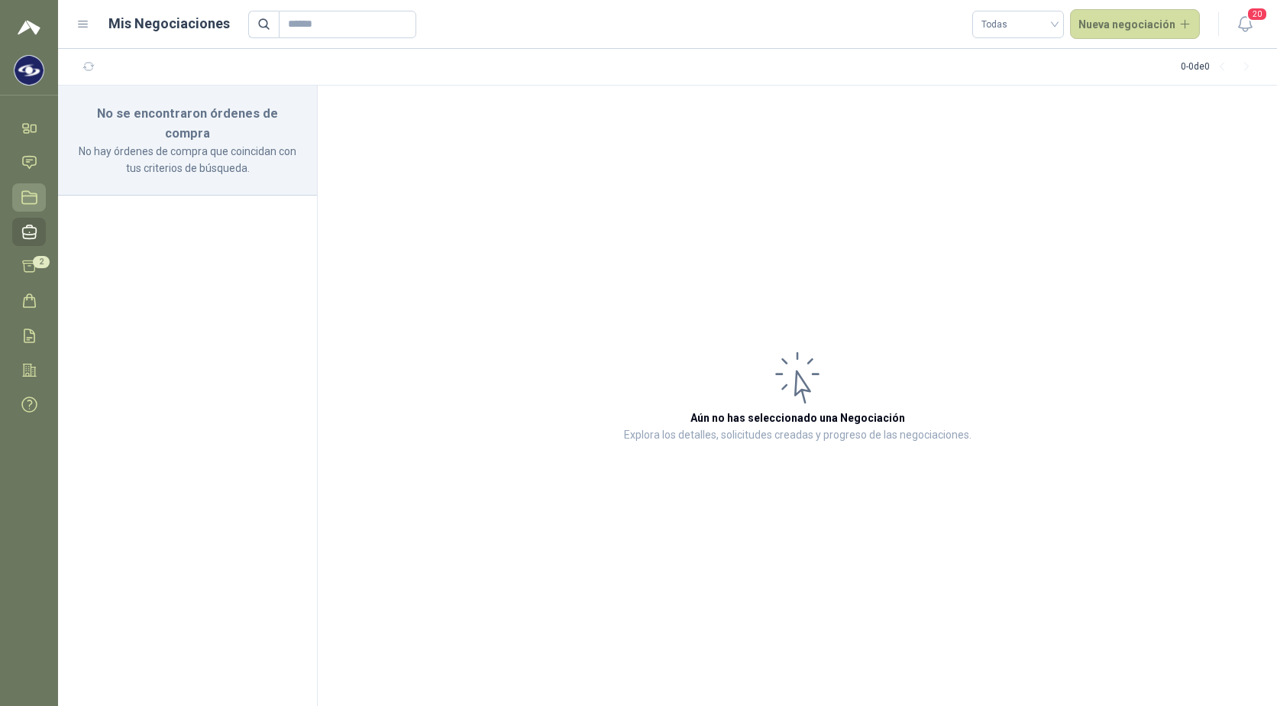
click at [34, 211] on link "Licitaciones" at bounding box center [29, 197] width 34 height 28
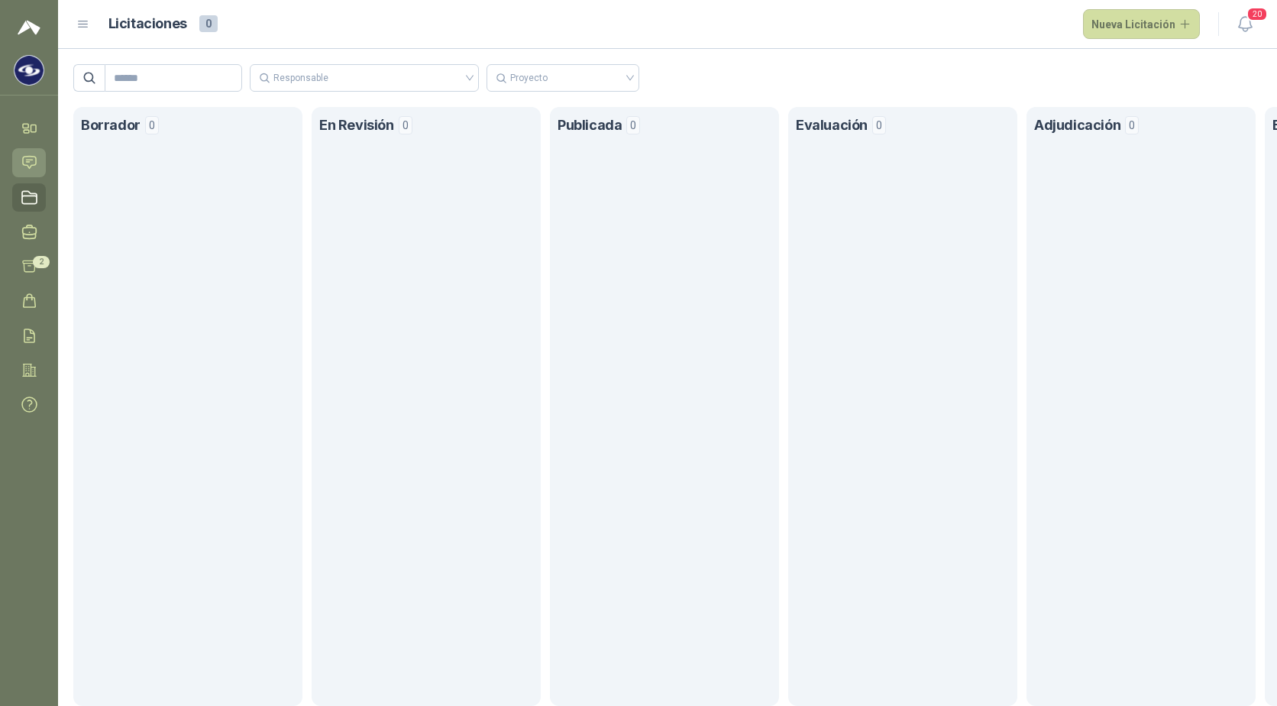
click at [26, 163] on icon at bounding box center [29, 162] width 16 height 16
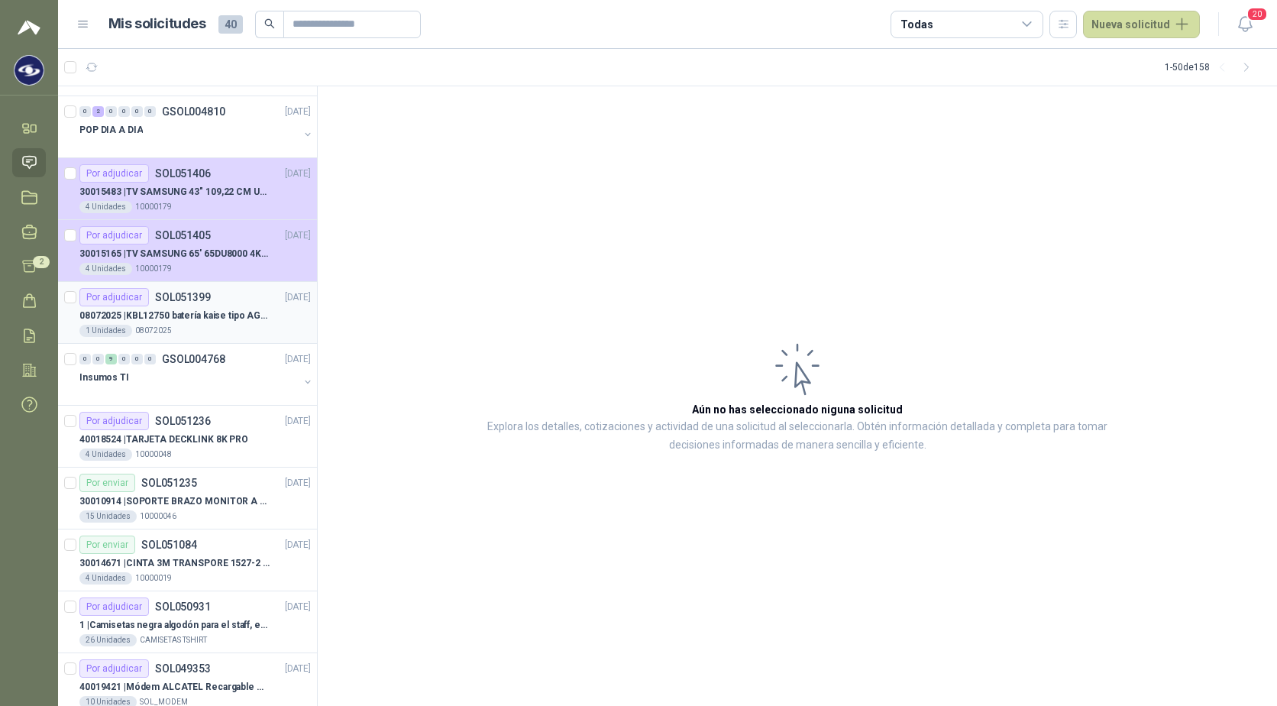
scroll to position [306, 0]
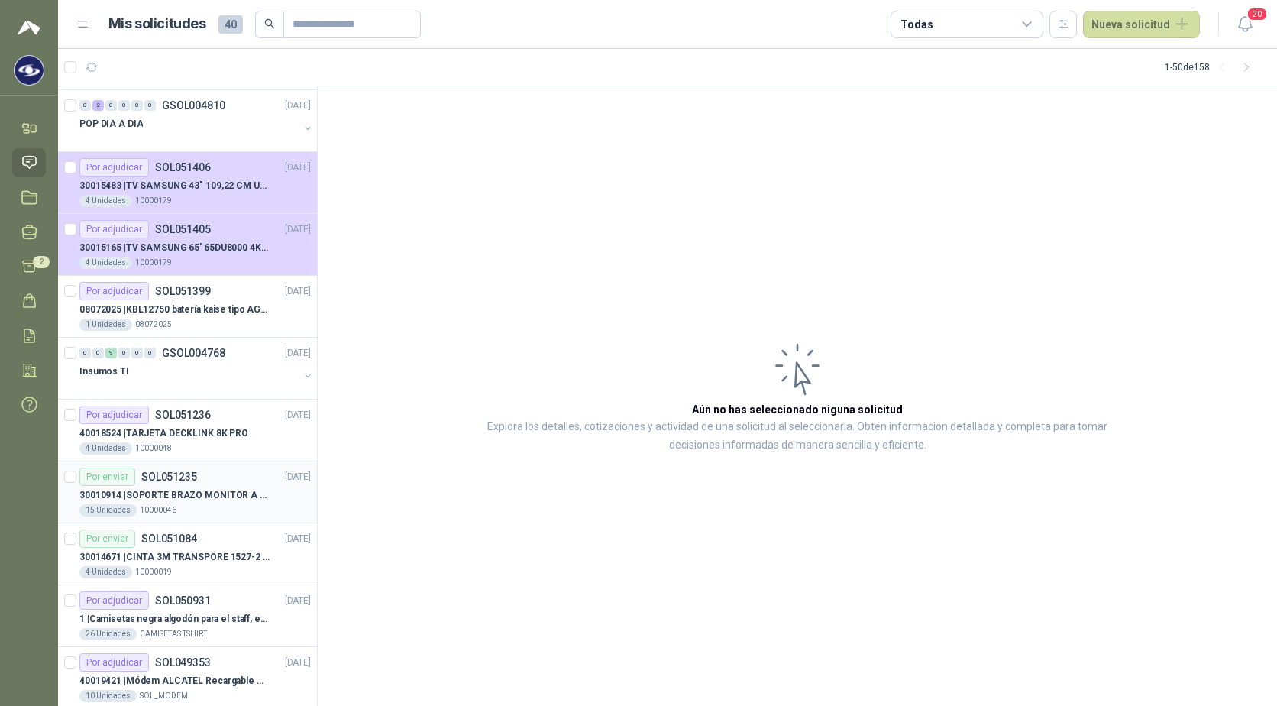
click at [186, 506] on div "15 Unidades 10000046" at bounding box center [194, 510] width 231 height 12
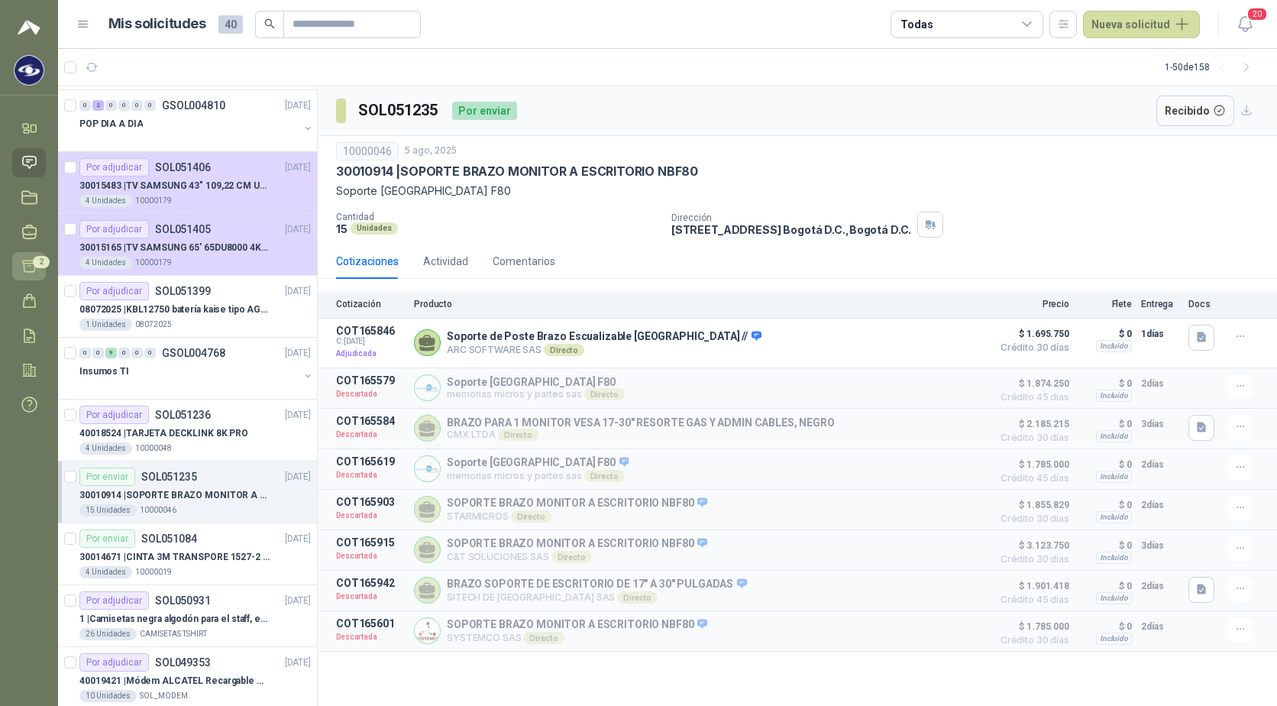
click at [24, 266] on icon at bounding box center [29, 266] width 13 height 11
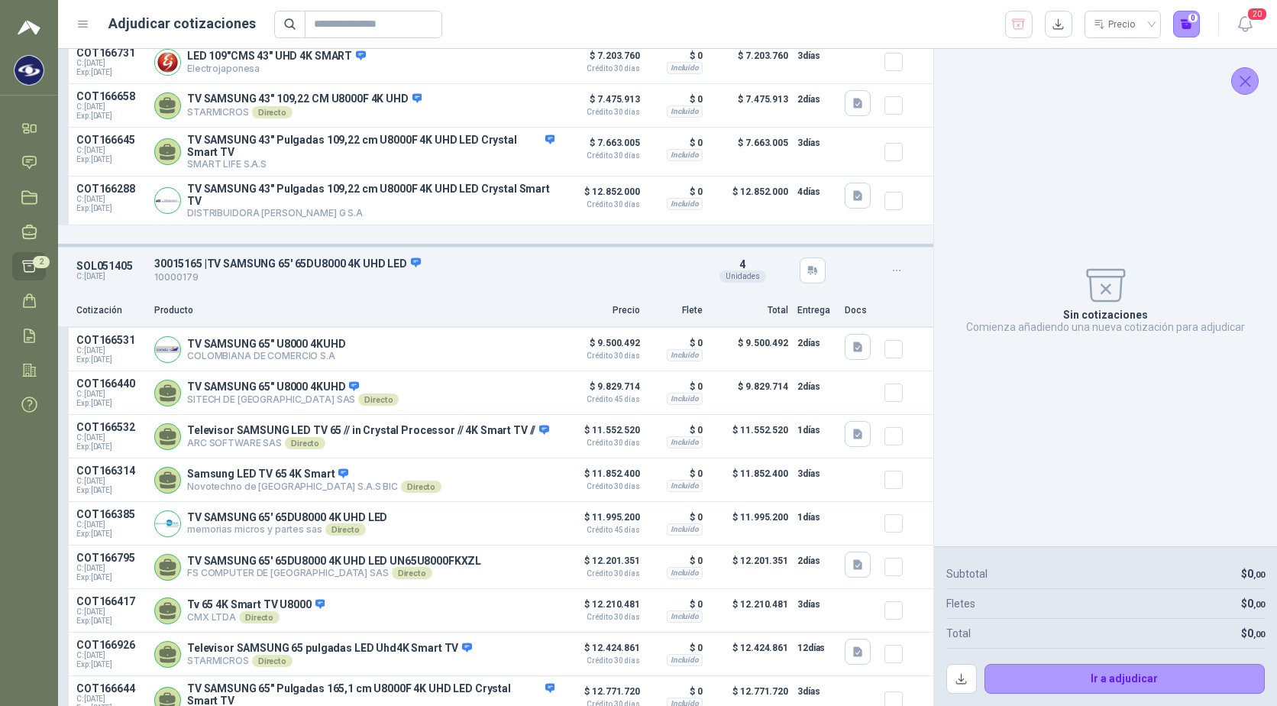
scroll to position [525, 0]
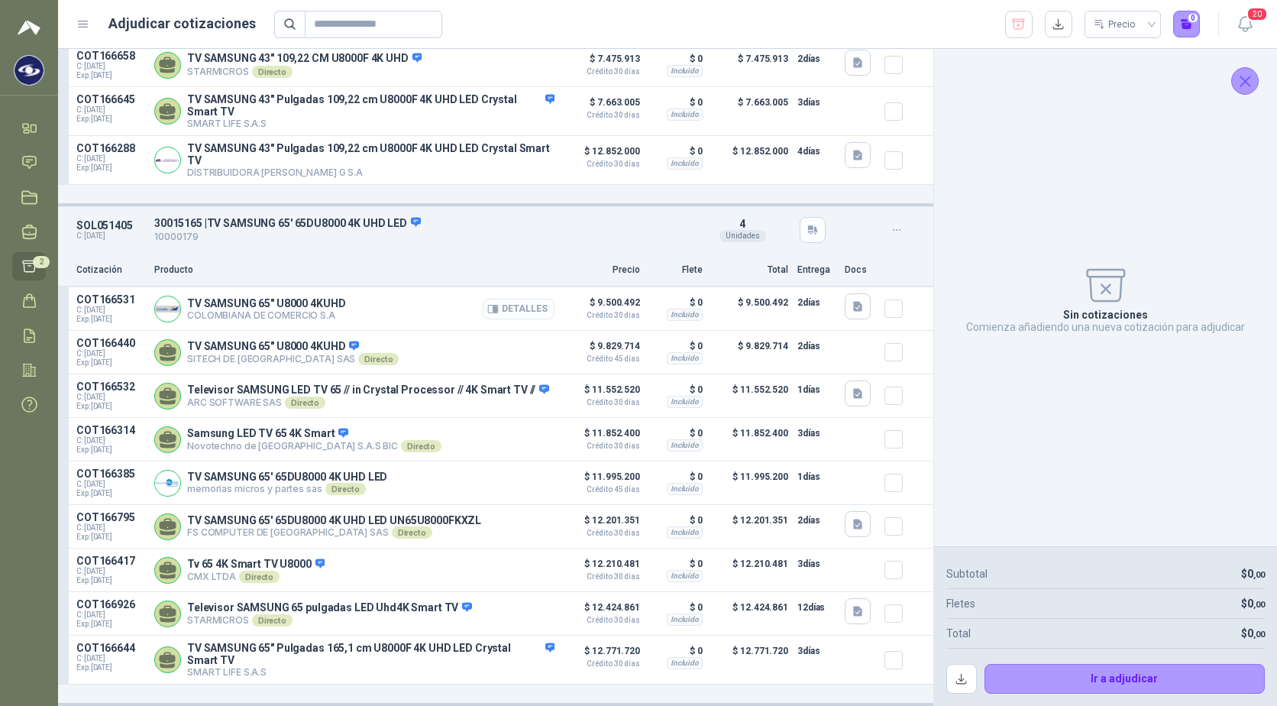
click at [506, 306] on button "Detalles" at bounding box center [519, 309] width 72 height 21
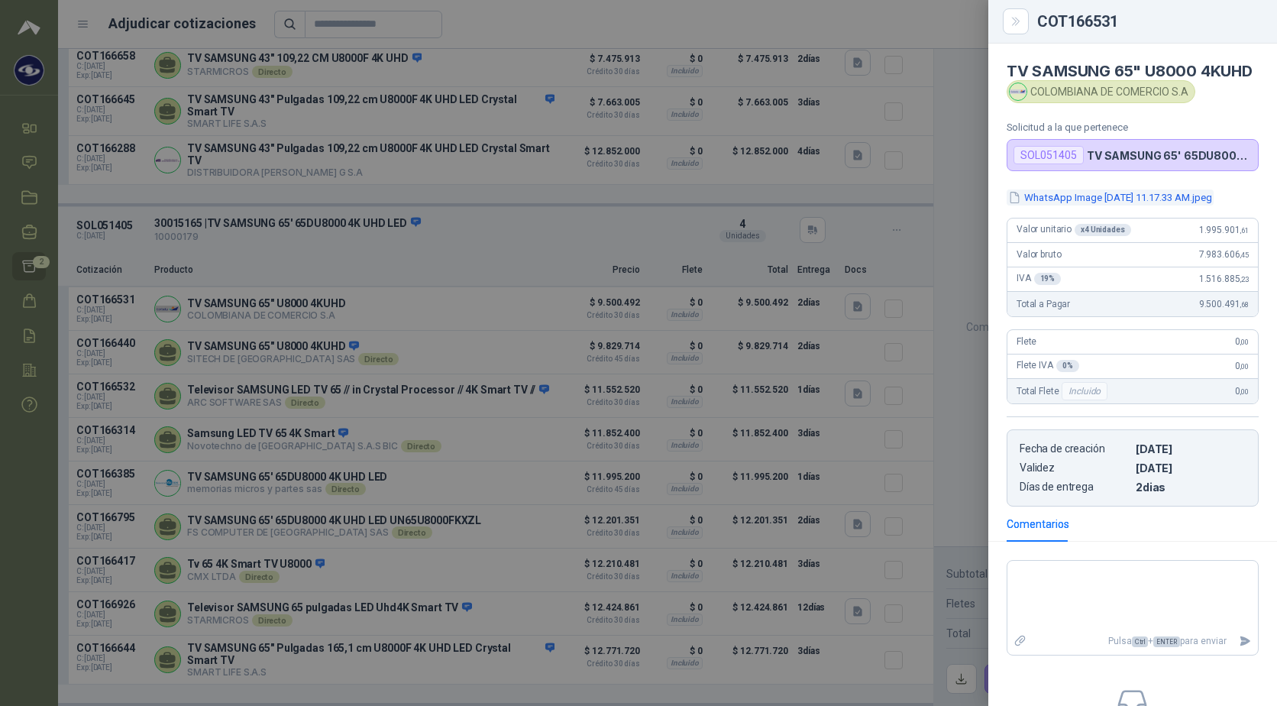
click at [1153, 206] on button "WhatsApp Image [DATE] 11.17.33 AM.jpeg" at bounding box center [1110, 197] width 207 height 16
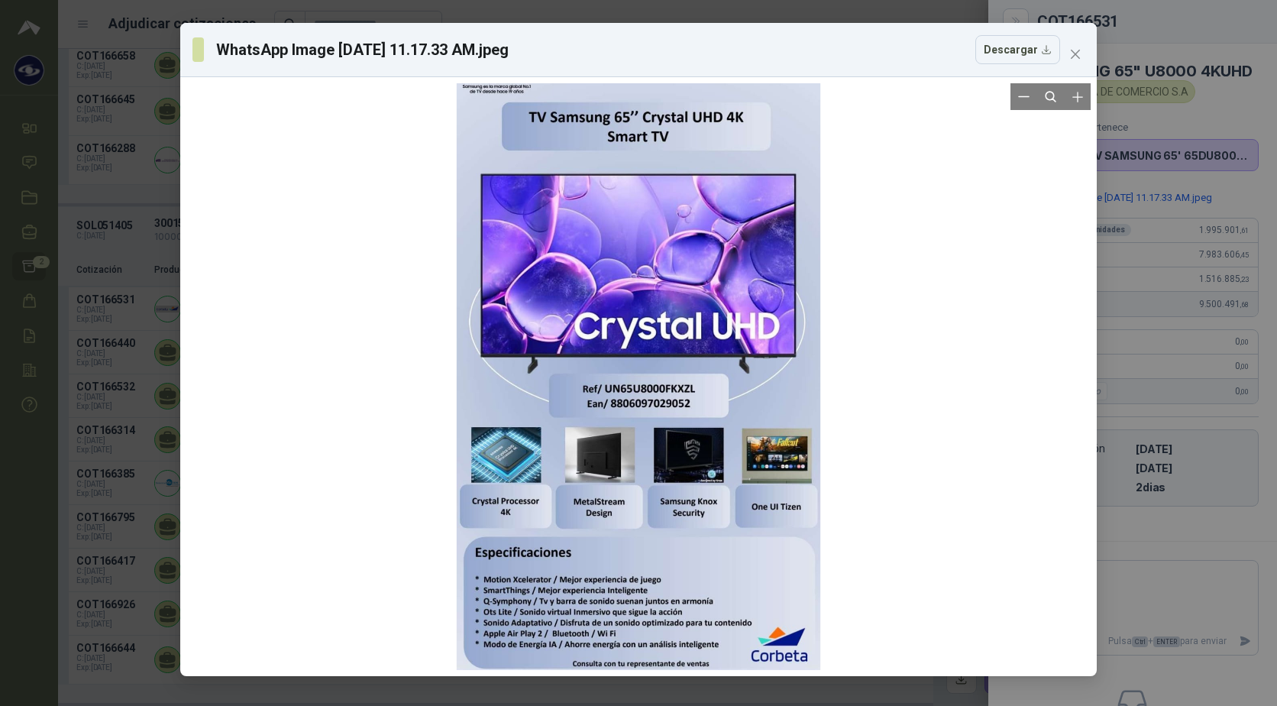
click at [880, 374] on div at bounding box center [638, 376] width 905 height 587
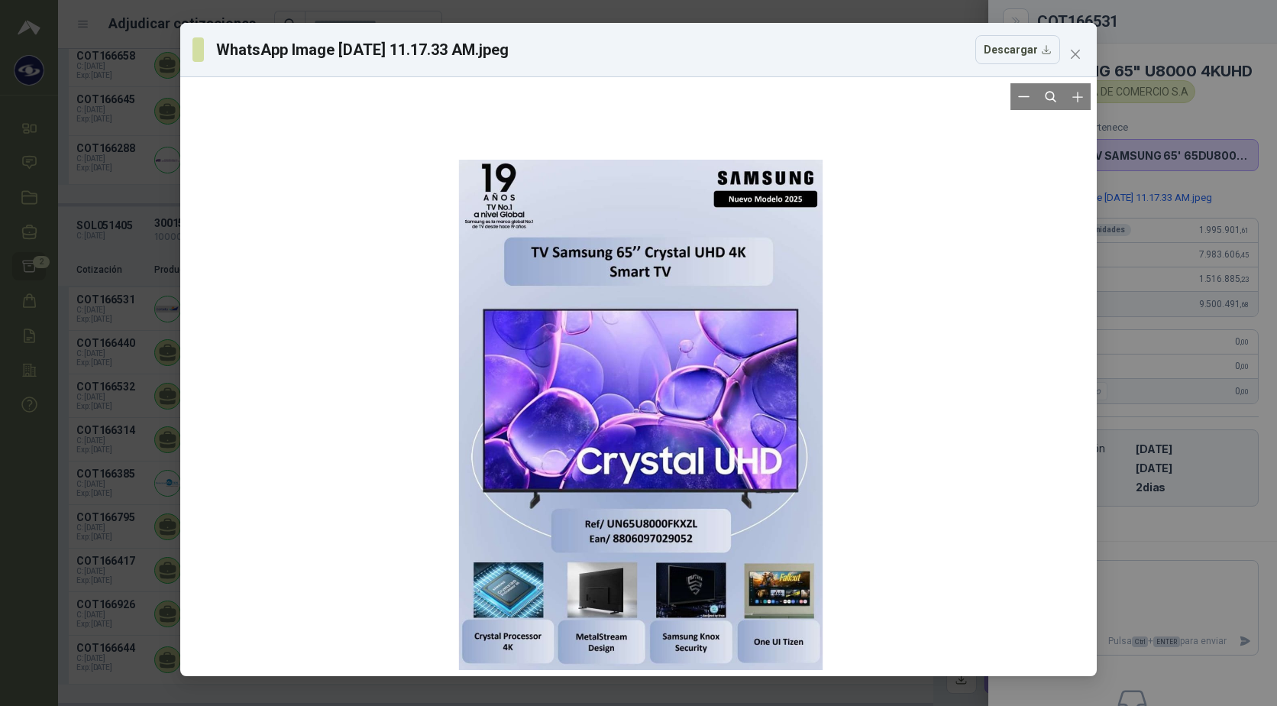
drag, startPoint x: 598, startPoint y: 242, endPoint x: 600, endPoint y: 467, distance: 224.6
click at [600, 467] on div at bounding box center [641, 483] width 364 height 646
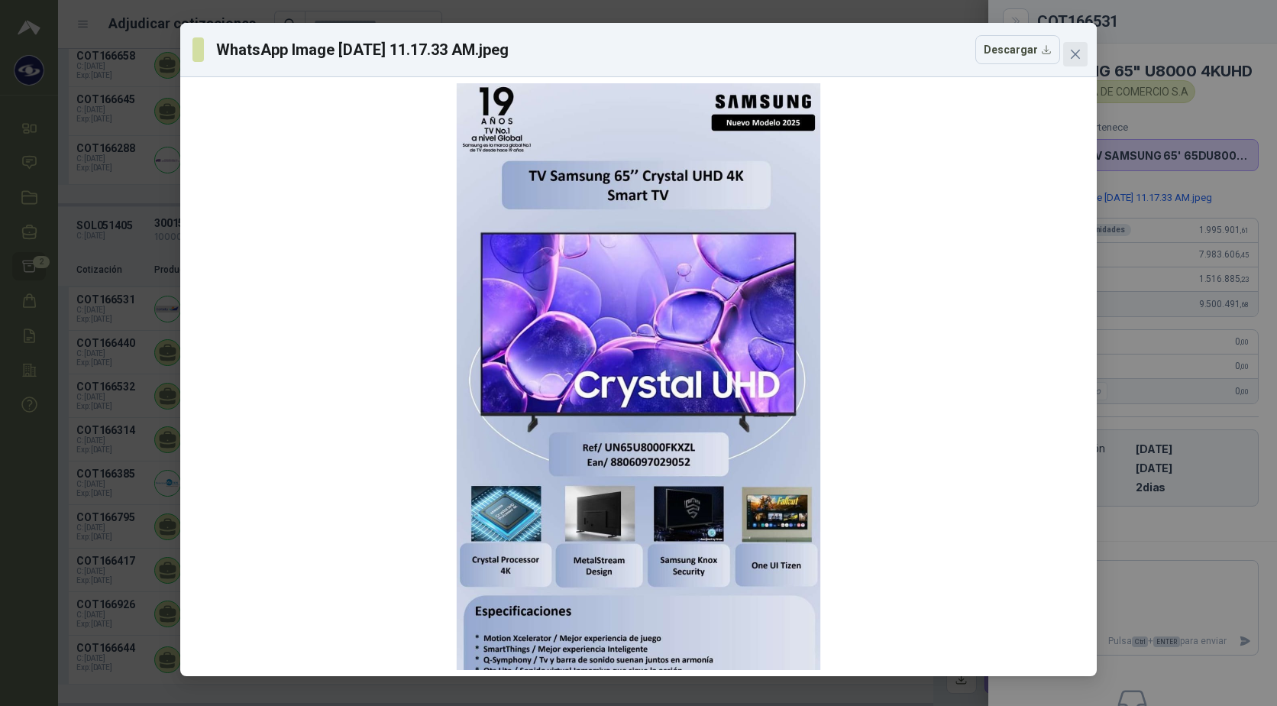
click at [1076, 57] on icon "close" at bounding box center [1076, 54] width 12 height 12
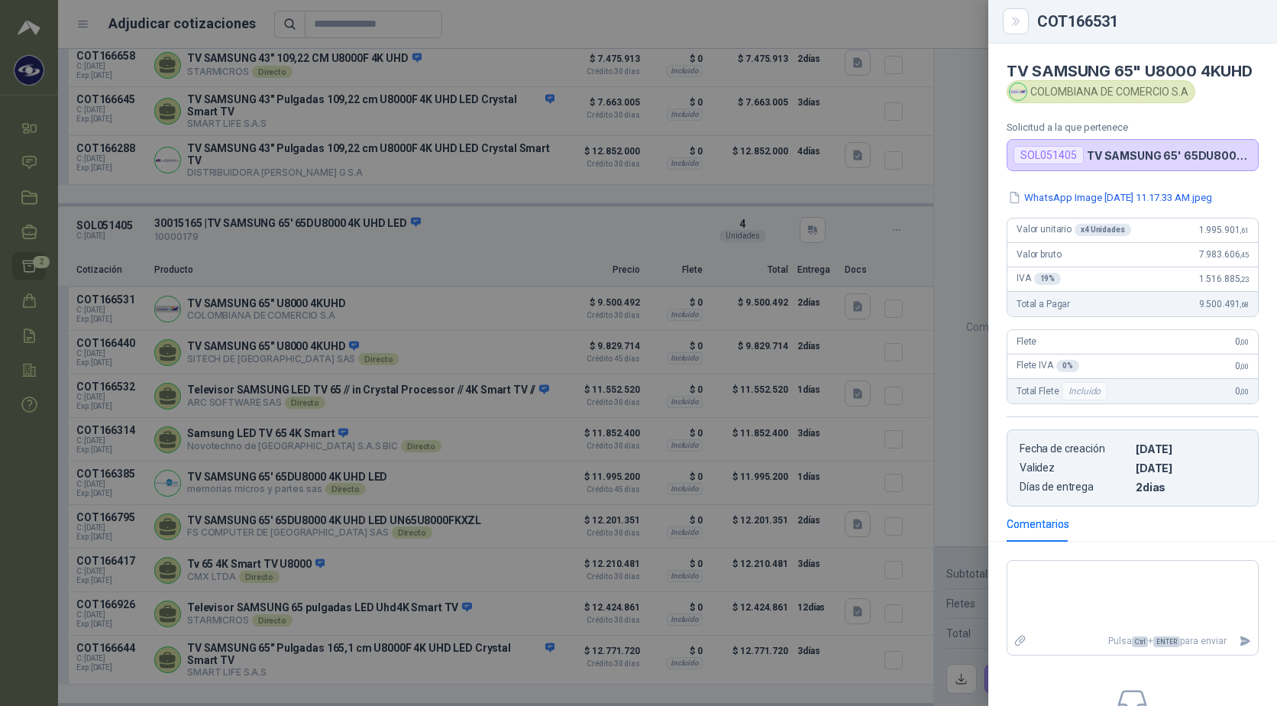
click at [964, 148] on div at bounding box center [638, 353] width 1277 height 706
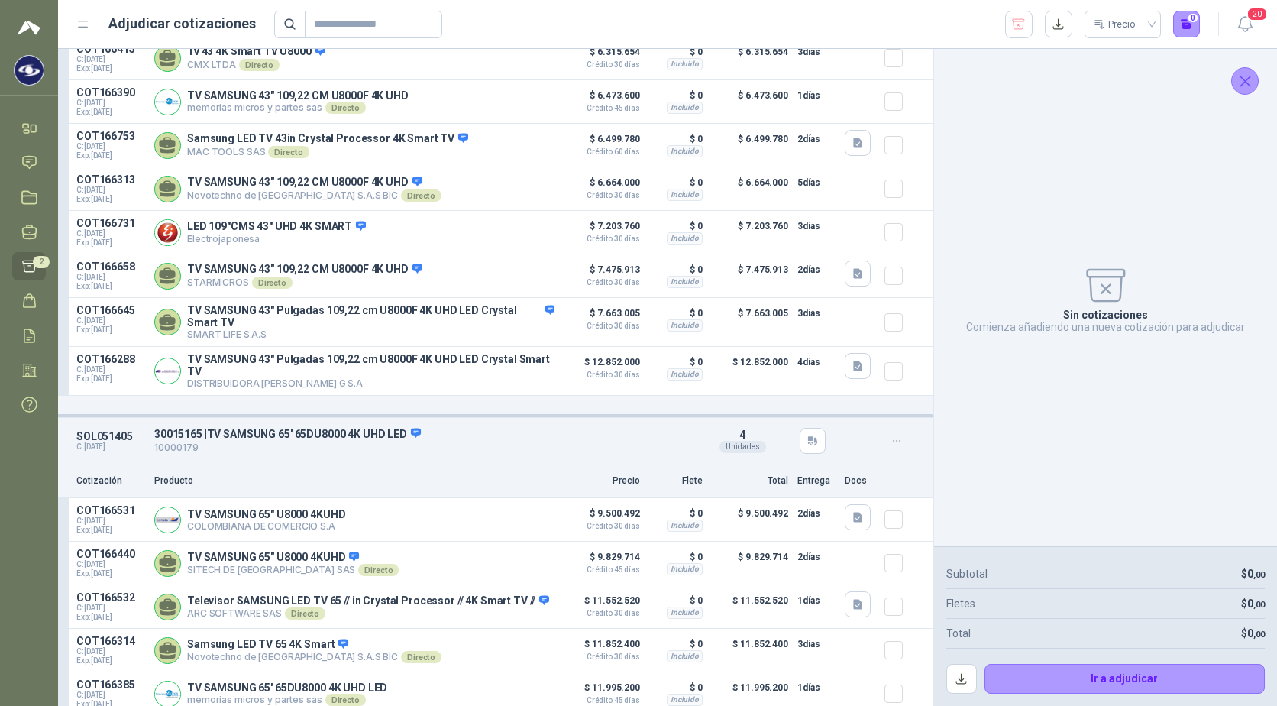
scroll to position [0, 0]
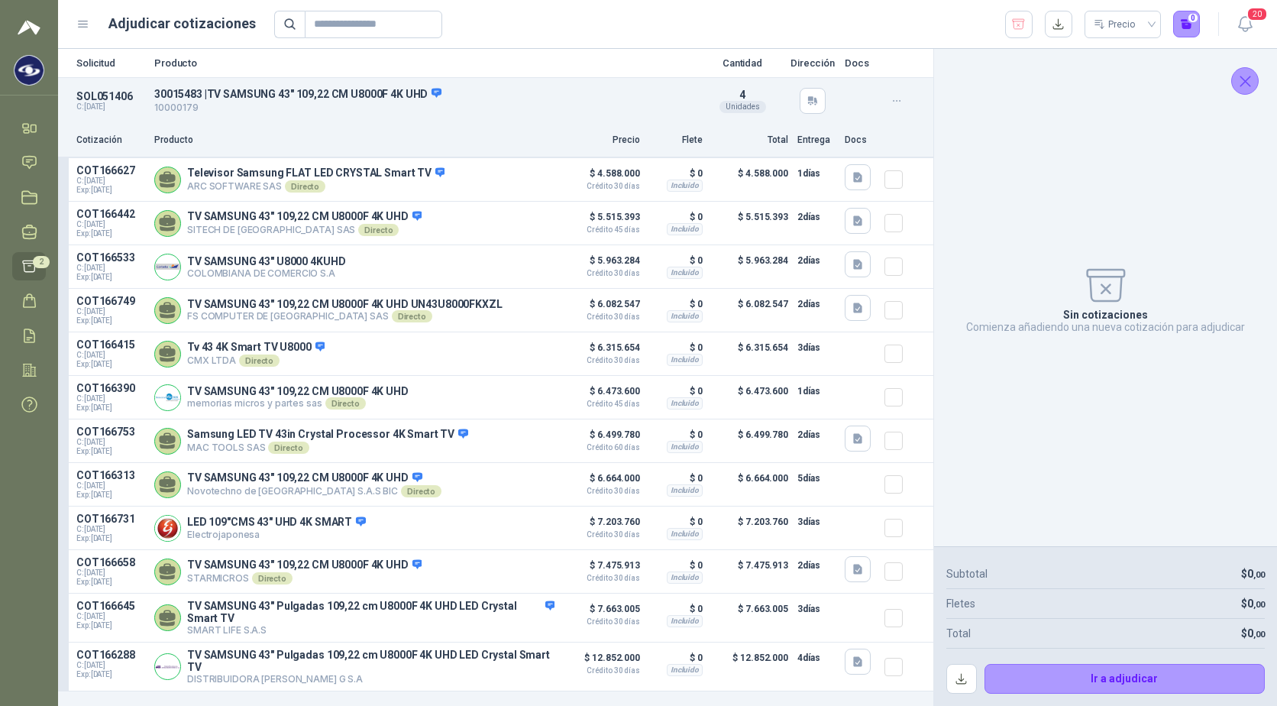
click at [25, 273] on icon at bounding box center [29, 266] width 16 height 16
click at [36, 264] on span "2" at bounding box center [41, 262] width 17 height 12
click at [39, 164] on link "Solicitudes" at bounding box center [29, 162] width 34 height 28
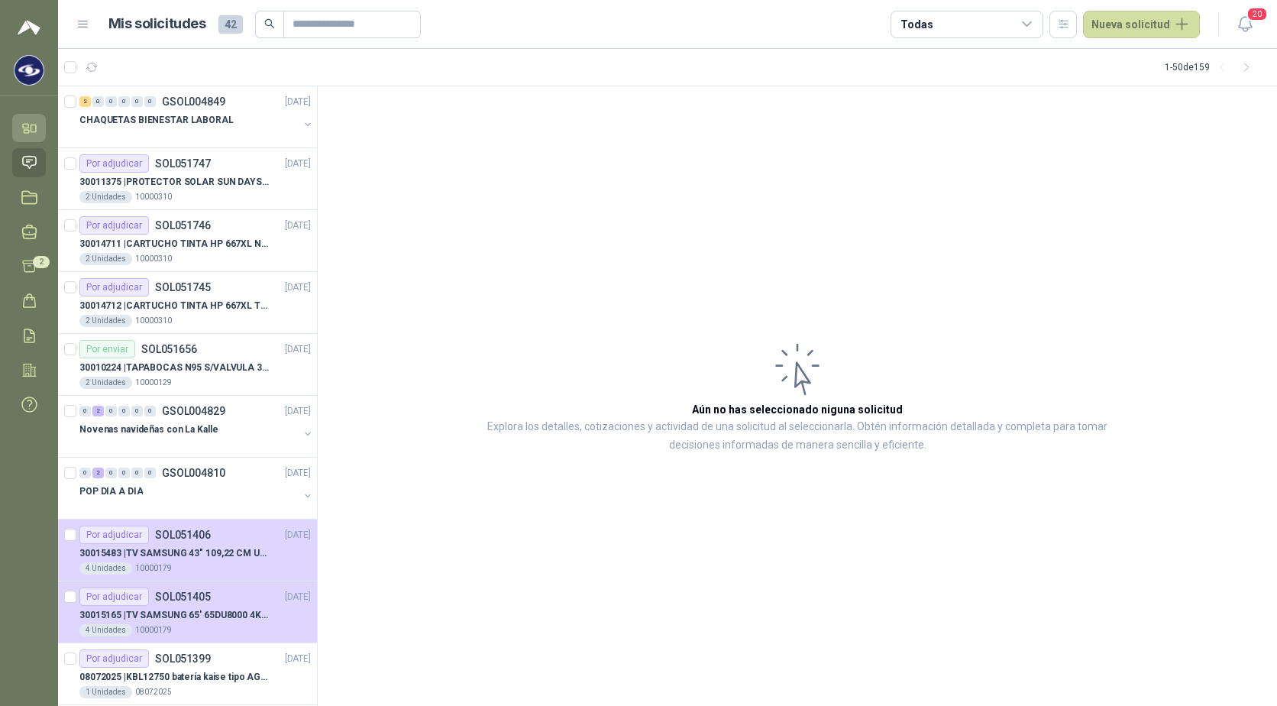
click at [22, 125] on icon at bounding box center [29, 128] width 16 height 16
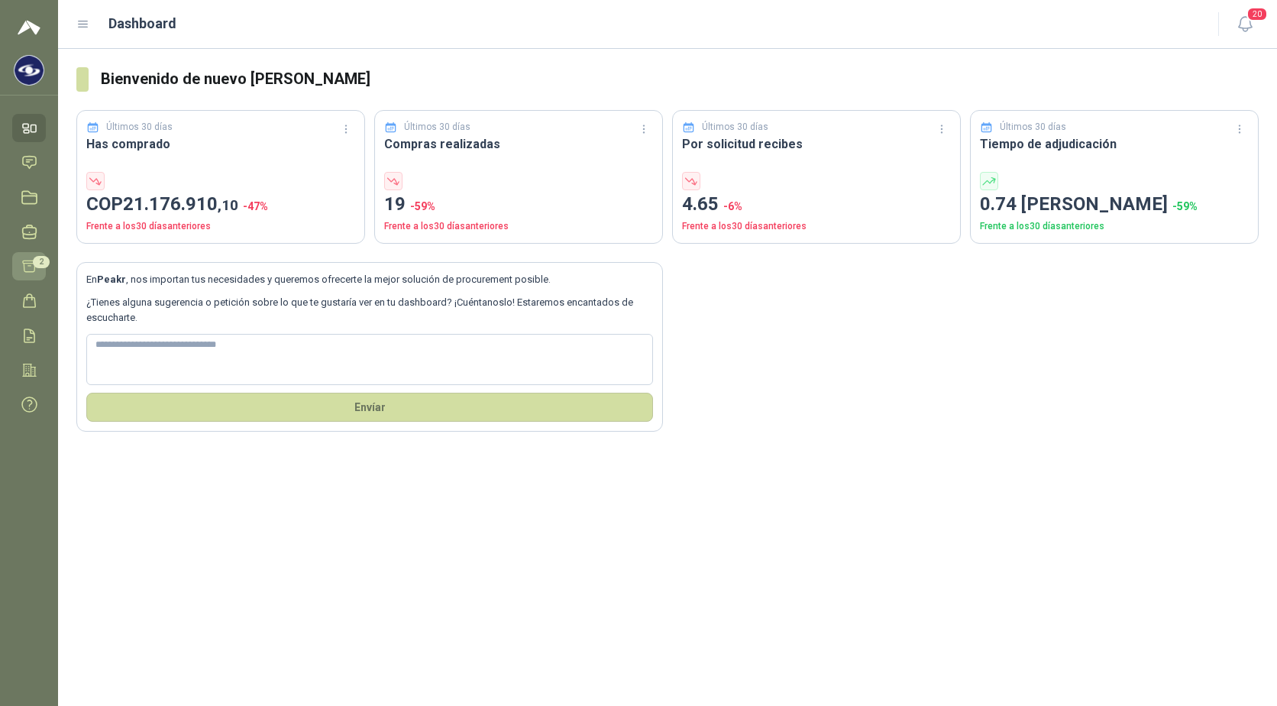
click at [28, 276] on link "Adjudicación 2" at bounding box center [29, 266] width 34 height 28
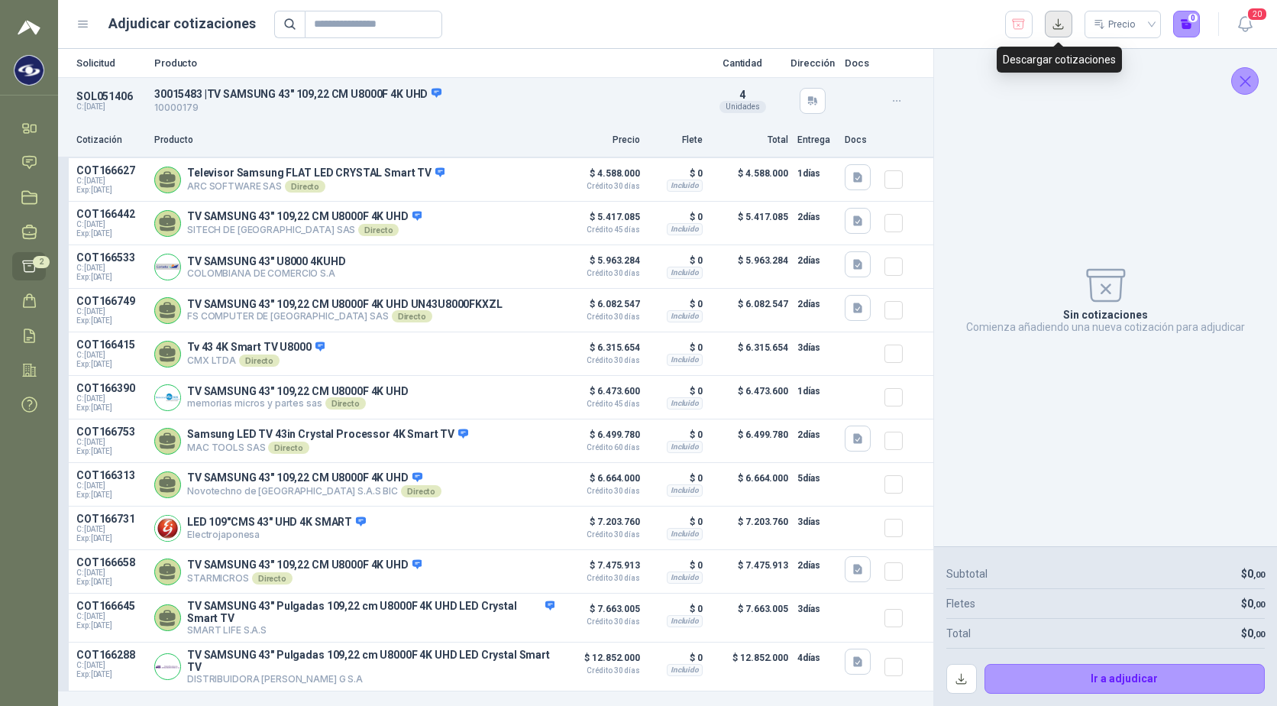
click at [1064, 29] on button "button" at bounding box center [1059, 25] width 28 height 28
click at [1211, 170] on div "Sin cotizaciones Comienza añadiendo una nueva cotización para adjudicar" at bounding box center [1106, 297] width 319 height 473
